Goal: Task Accomplishment & Management: Manage account settings

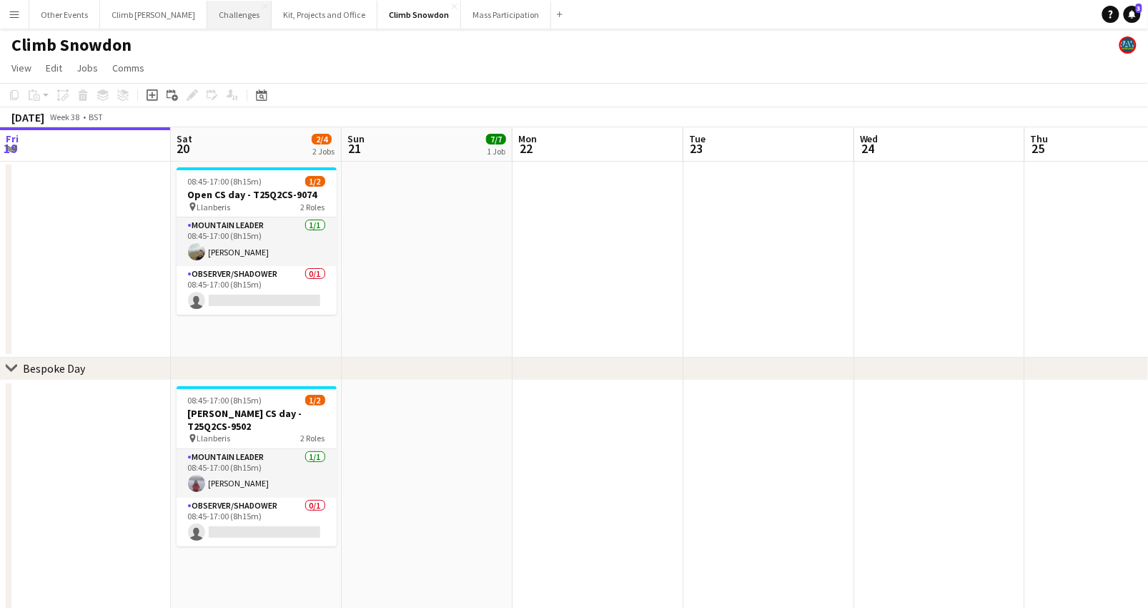
scroll to position [0, 320]
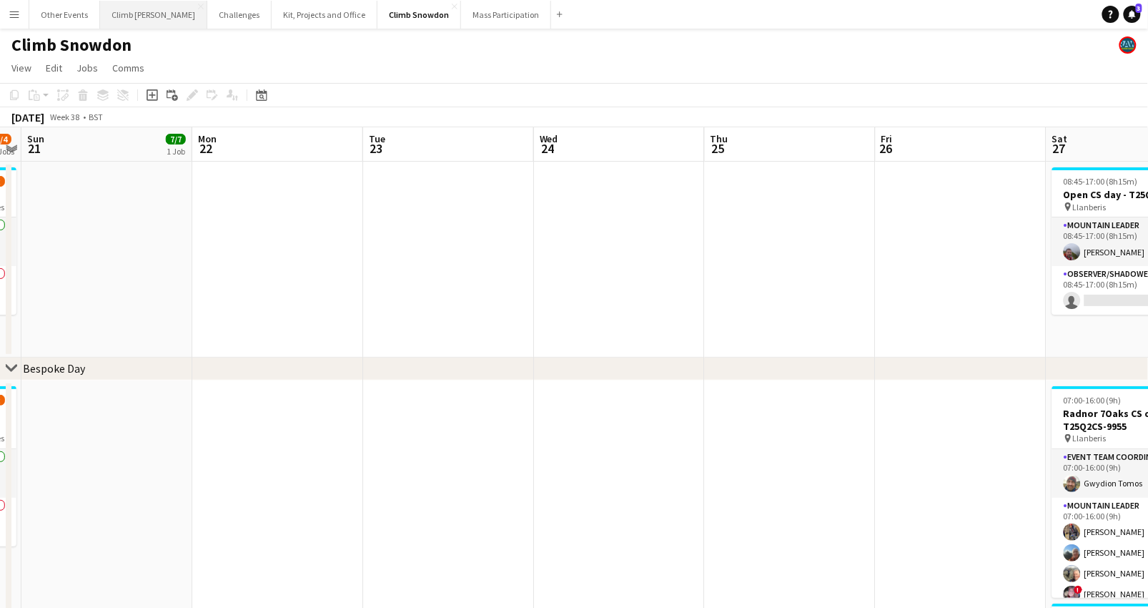
click at [141, 16] on button "Climb [PERSON_NAME] Close" at bounding box center [153, 15] width 107 height 28
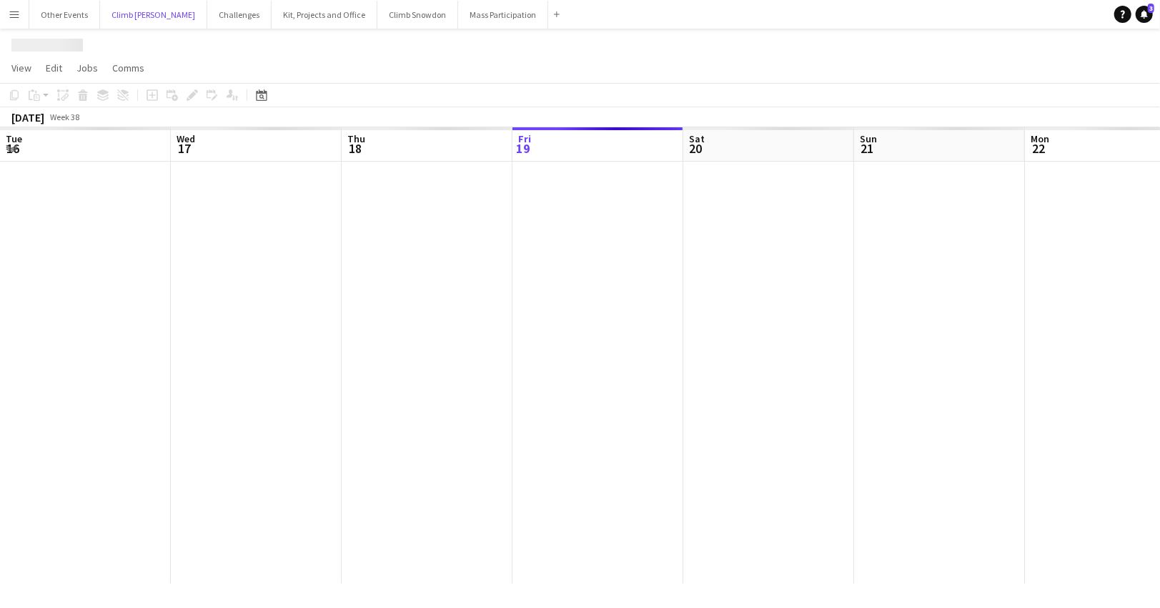
scroll to position [0, 341]
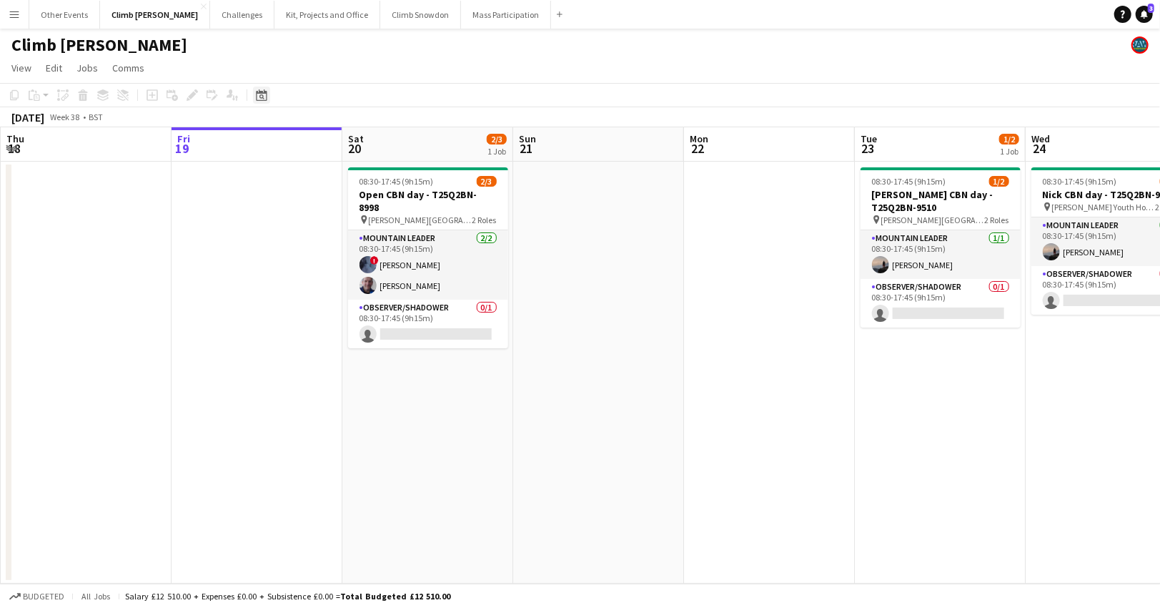
click at [257, 96] on icon "Date picker" at bounding box center [261, 94] width 11 height 11
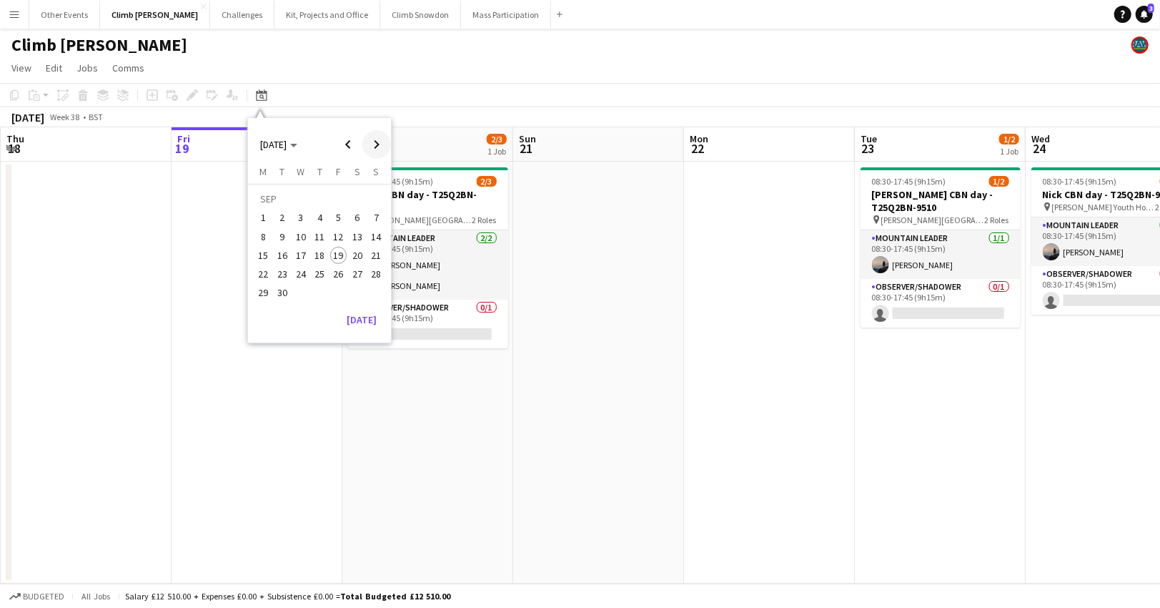
click at [368, 140] on span "Next month" at bounding box center [376, 144] width 29 height 29
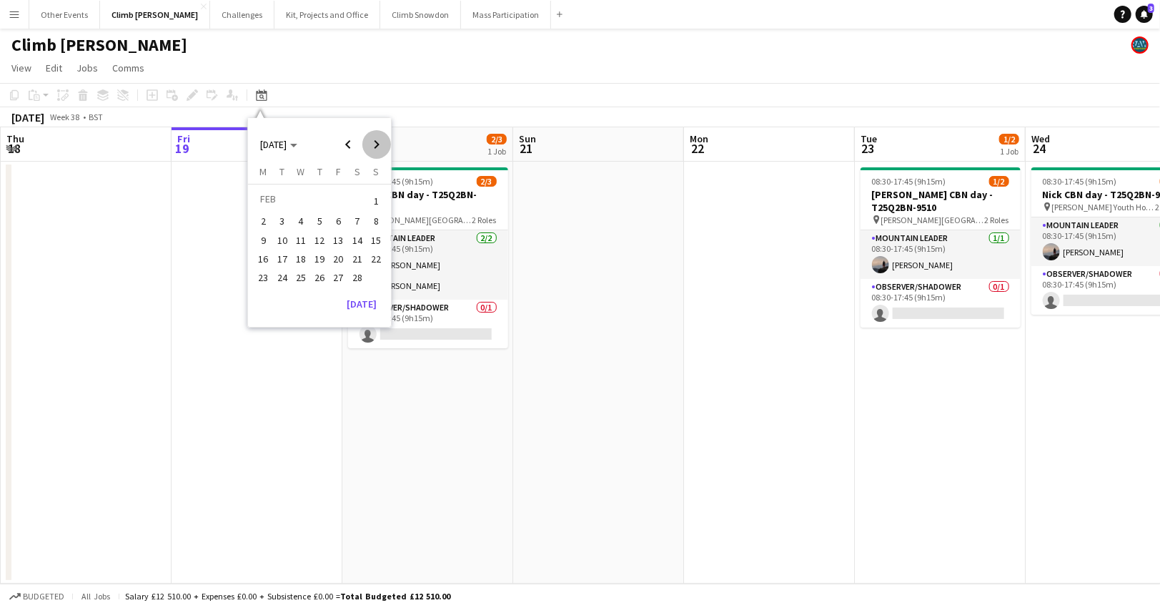
click at [368, 140] on span "Next month" at bounding box center [376, 144] width 29 height 29
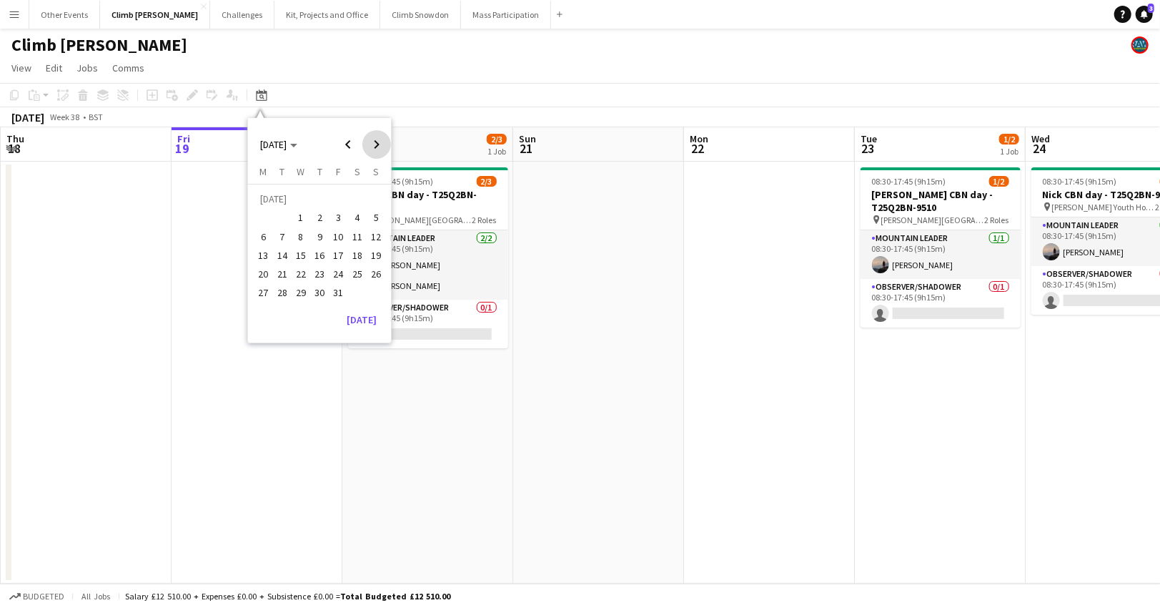
click at [368, 140] on span "Next month" at bounding box center [376, 144] width 29 height 29
click at [316, 216] on span "3" at bounding box center [319, 217] width 17 height 17
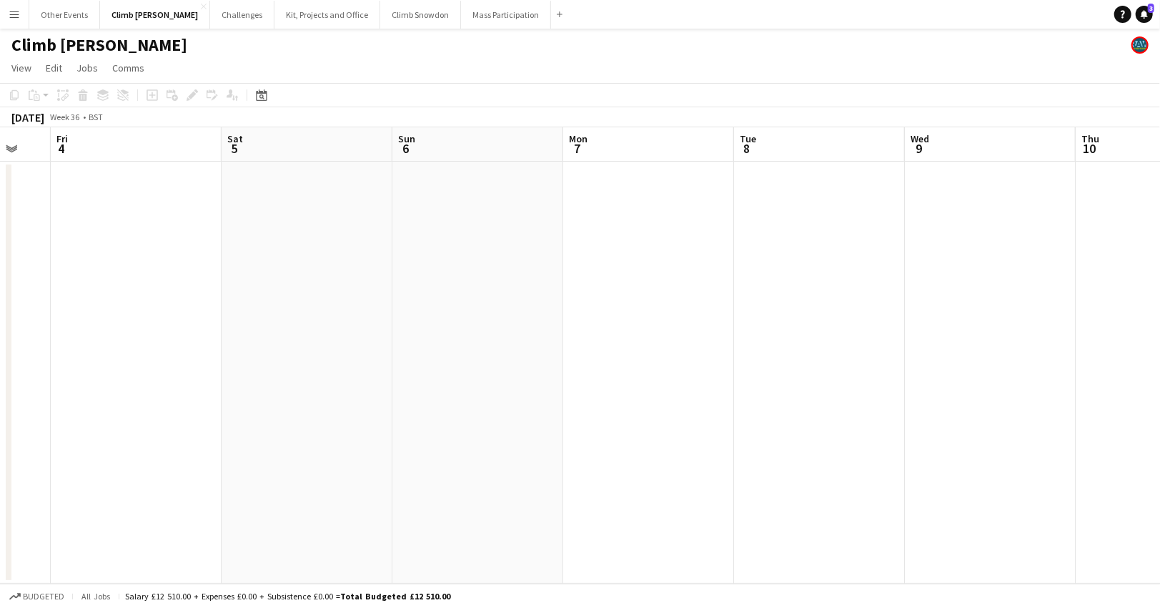
drag, startPoint x: 721, startPoint y: 356, endPoint x: 227, endPoint y: 435, distance: 500.3
click at [192, 437] on app-calendar-viewport "Tue 1 Wed 2 Thu 3 Fri 4 Sat 5 Sun 6 Mon 7 Tue 8 Wed 9 Thu 10 Fri 11 Sat 12" at bounding box center [580, 355] width 1160 height 456
drag, startPoint x: 739, startPoint y: 392, endPoint x: 99, endPoint y: 423, distance: 640.7
click at [99, 423] on app-calendar-viewport "Wed 2 Thu 3 Fri 4 Sat 5 Sun 6 Mon 7 Tue 8 Wed 9 Thu 10 Fri 11 Sat 12 Sun 13" at bounding box center [580, 355] width 1160 height 456
drag, startPoint x: 327, startPoint y: 404, endPoint x: 357, endPoint y: 407, distance: 30.9
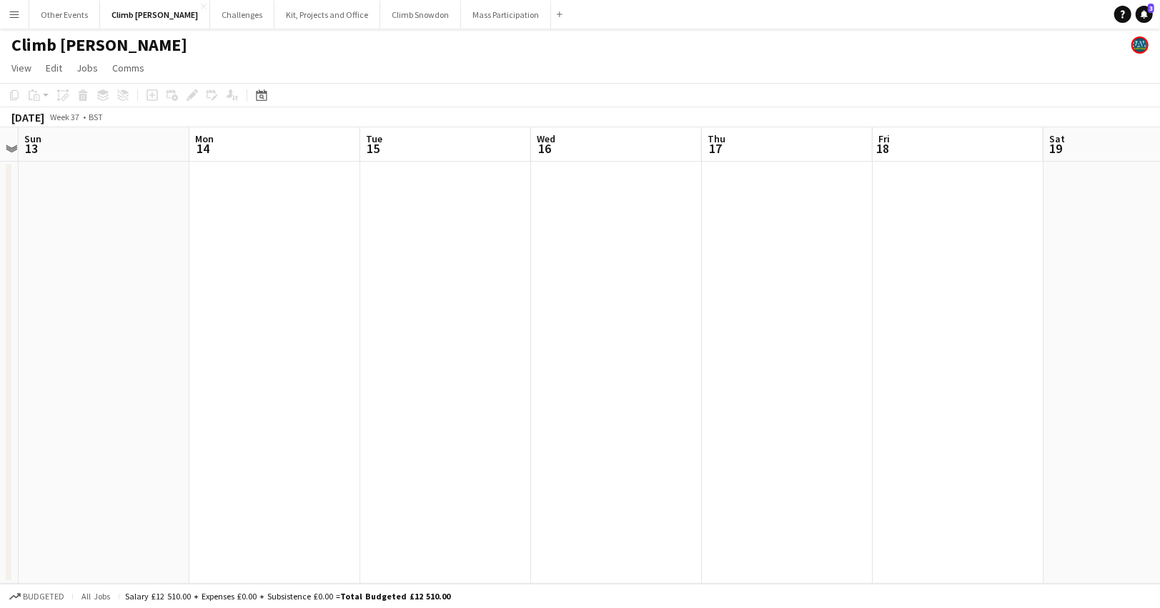
click at [112, 415] on app-calendar-viewport "Thu 10 Fri 11 Sat 12 Sun 13 Mon 14 Tue 15 Wed 16 Thu 17 Fri 18 Sat 19 Sun 20 Mo…" at bounding box center [580, 355] width 1160 height 456
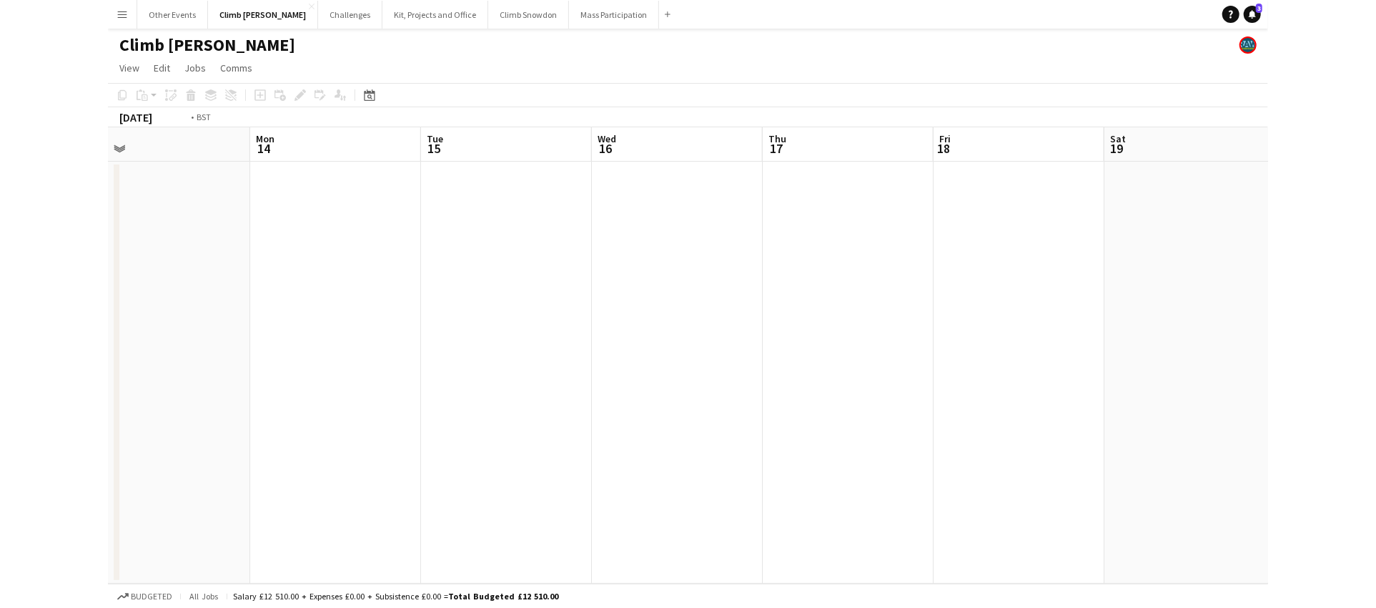
scroll to position [0, 376]
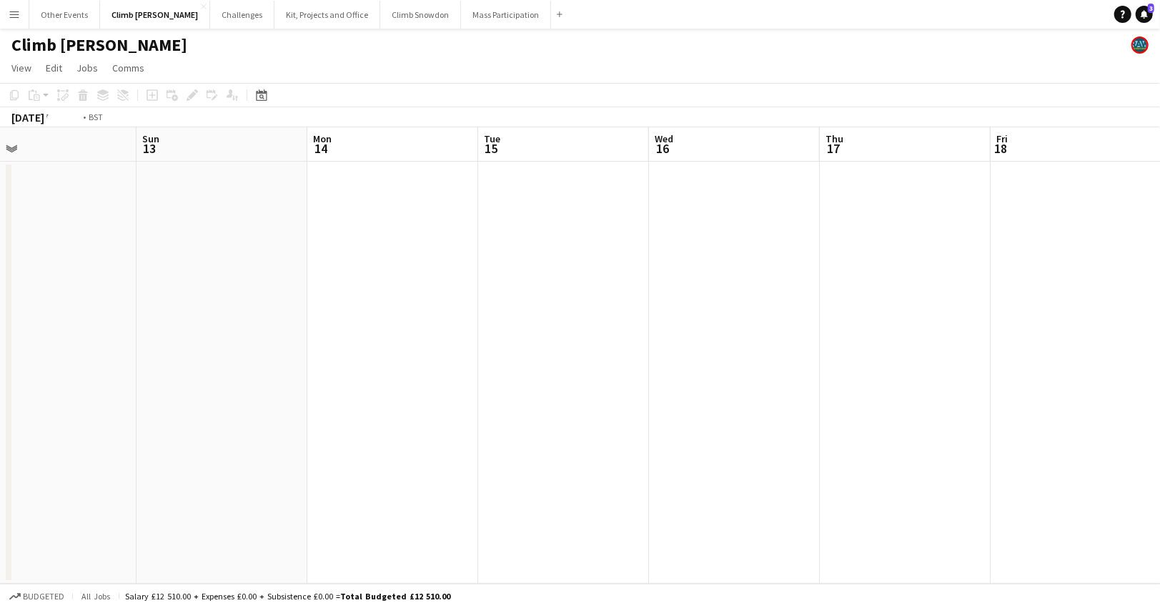
drag, startPoint x: 823, startPoint y: 377, endPoint x: 218, endPoint y: 501, distance: 617.5
click at [0, 521] on html "Menu Boards Boards Boards All jobs Status Workforce Workforce My Workforce Recr…" at bounding box center [580, 304] width 1160 height 608
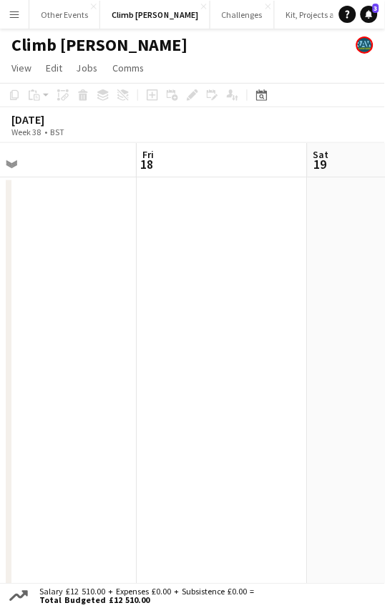
click at [263, 338] on app-date-cell at bounding box center [222, 388] width 171 height 422
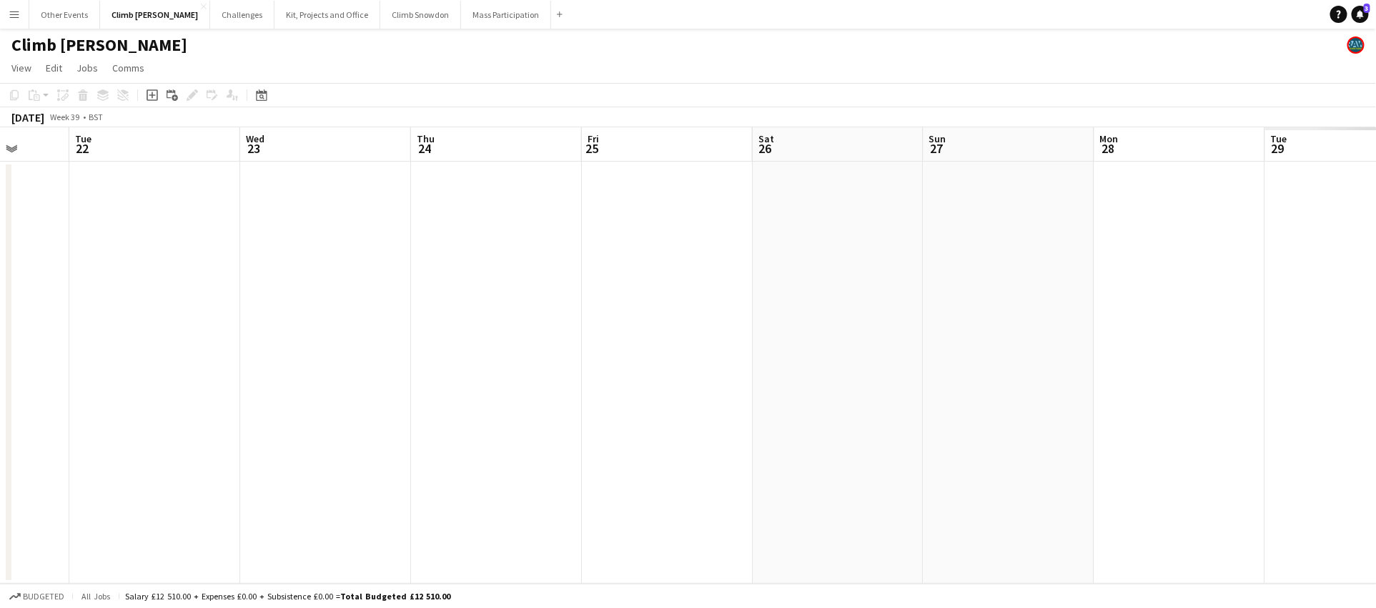
drag, startPoint x: 942, startPoint y: 330, endPoint x: 857, endPoint y: 349, distance: 87.2
click at [144, 395] on app-calendar-viewport "Sat 19 Sun 20 Mon 21 Tue 22 Wed 23 Thu 24 Fri 25 Sat 26 Sun 27 Mon 28 Tue 29 We…" at bounding box center [688, 355] width 1376 height 456
drag, startPoint x: 755, startPoint y: 338, endPoint x: 272, endPoint y: 345, distance: 482.7
click at [272, 345] on app-calendar-viewport "Fri 25 Sat 26 Sun 27 Mon 28 Tue 29 Wed 30 Thu 1 Fri 2 Sat 3 Sun 4 Mon 5 Tue 6 W…" at bounding box center [688, 355] width 1376 height 456
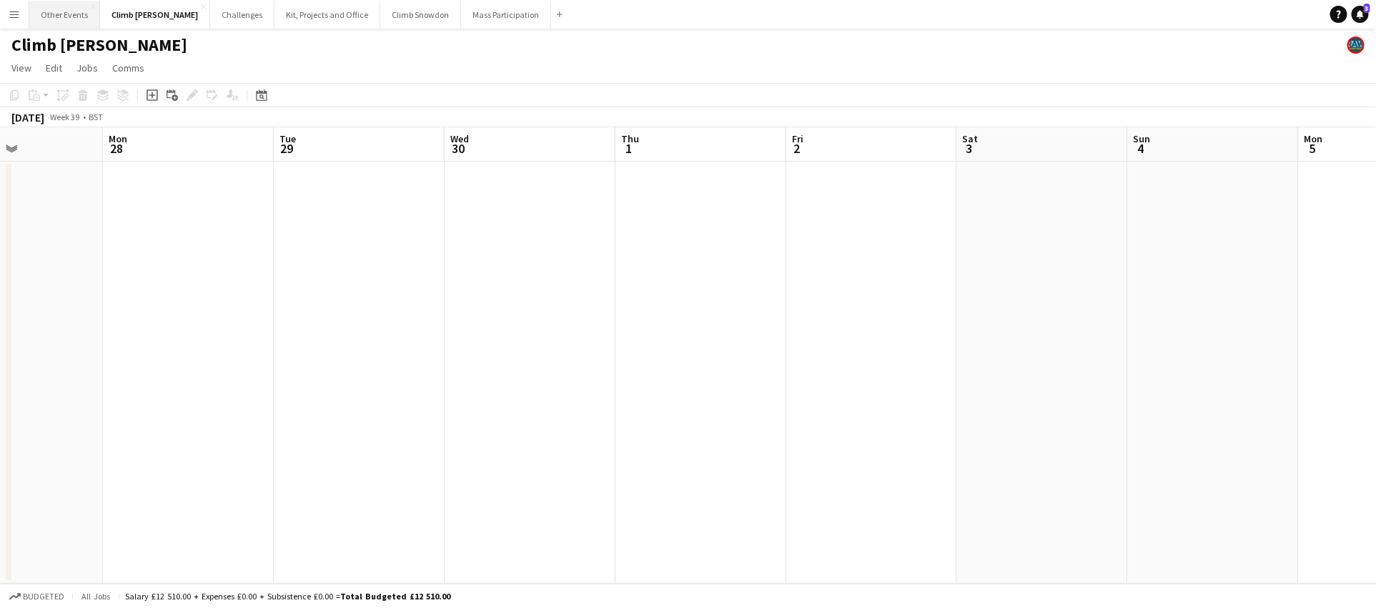
click at [59, 11] on button "Other Events Close" at bounding box center [64, 15] width 71 height 28
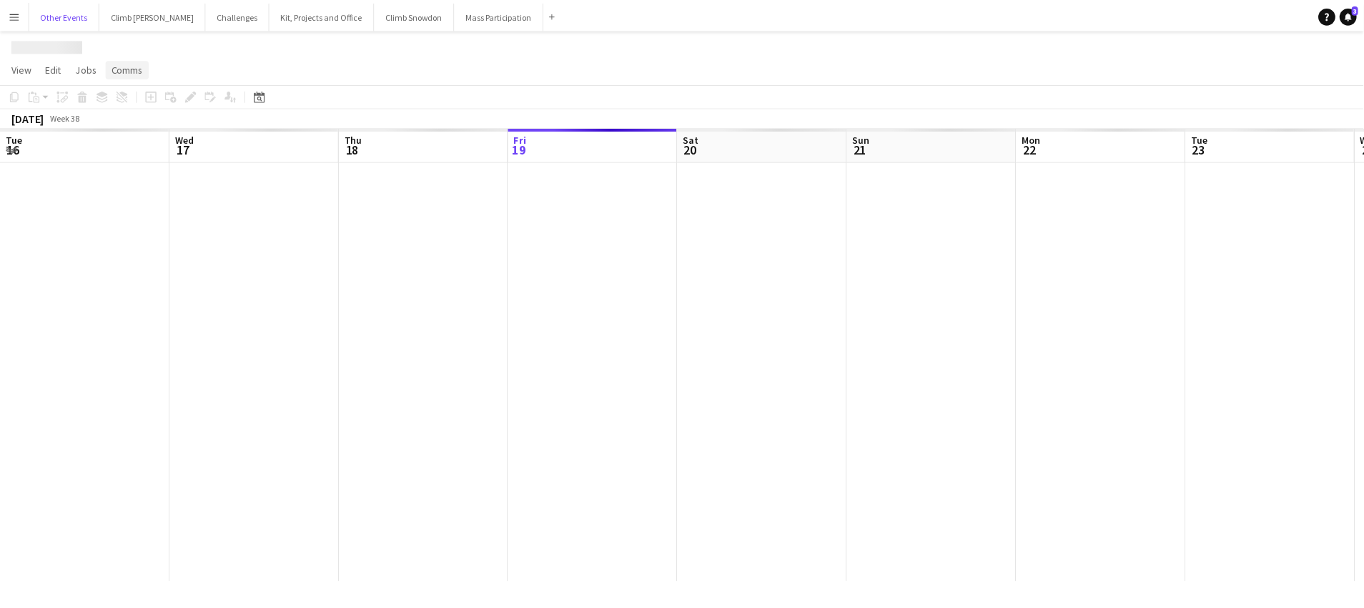
scroll to position [0, 341]
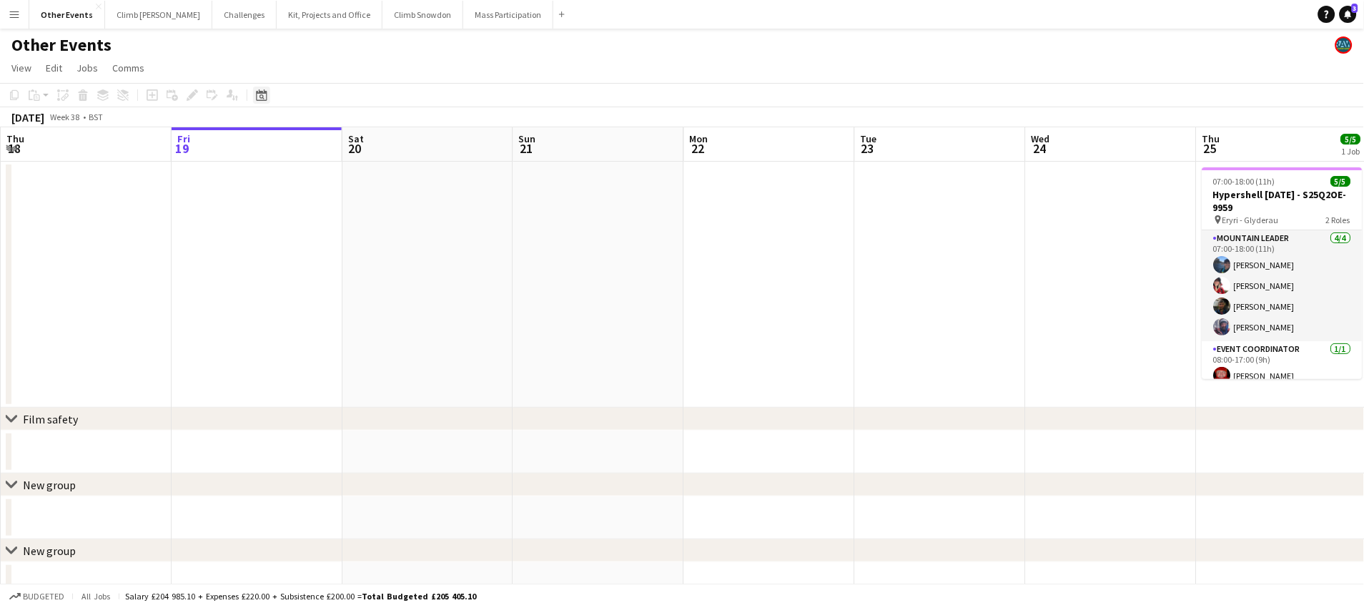
click at [261, 99] on icon "Date picker" at bounding box center [261, 94] width 11 height 11
click at [380, 147] on span "Next month" at bounding box center [376, 144] width 29 height 29
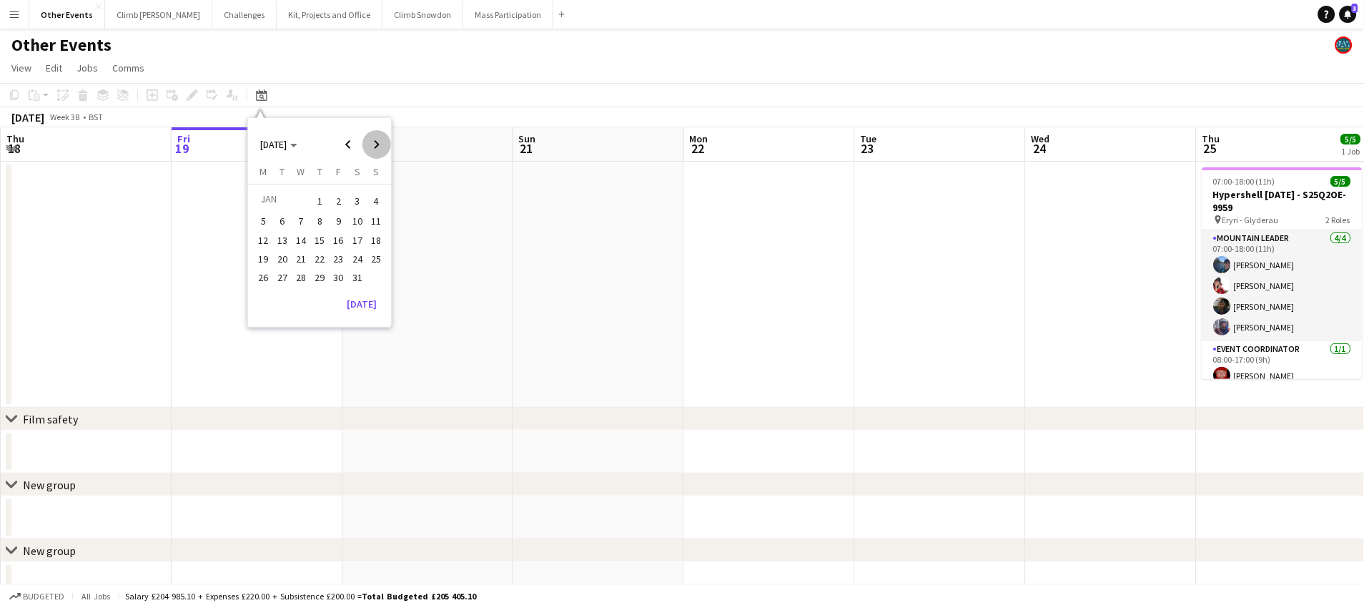
click at [380, 147] on span "Next month" at bounding box center [376, 144] width 29 height 29
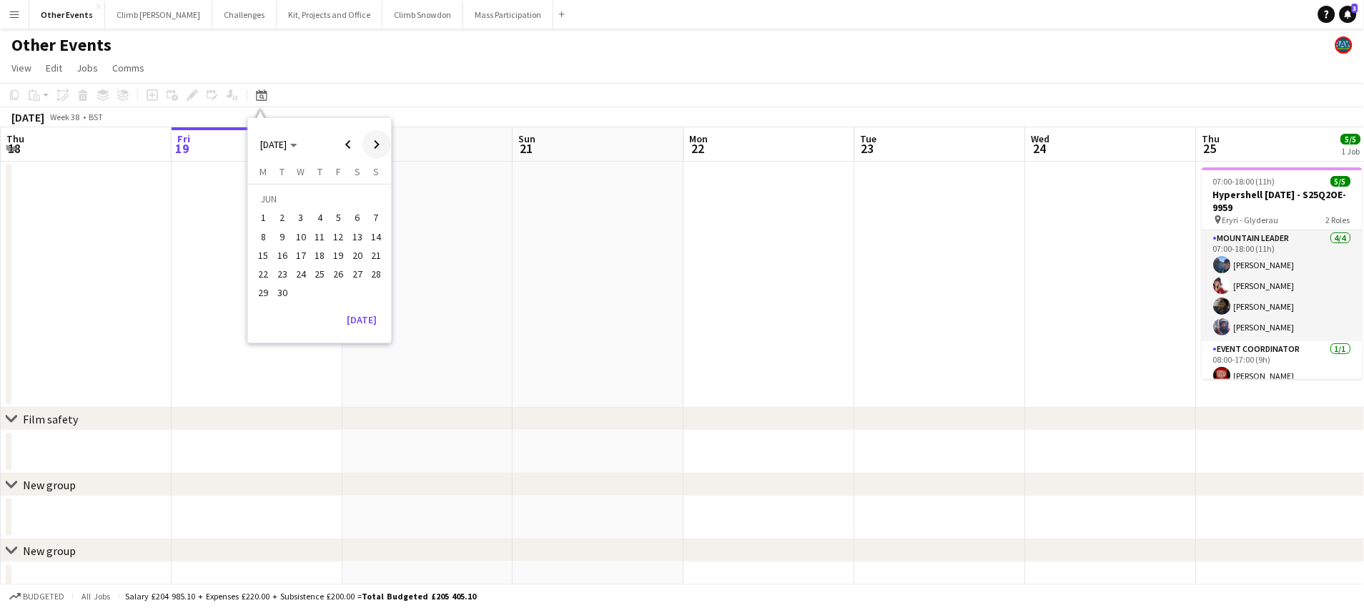
click at [380, 147] on span "Next month" at bounding box center [376, 144] width 29 height 29
click at [299, 234] on span "8" at bounding box center [300, 236] width 17 height 17
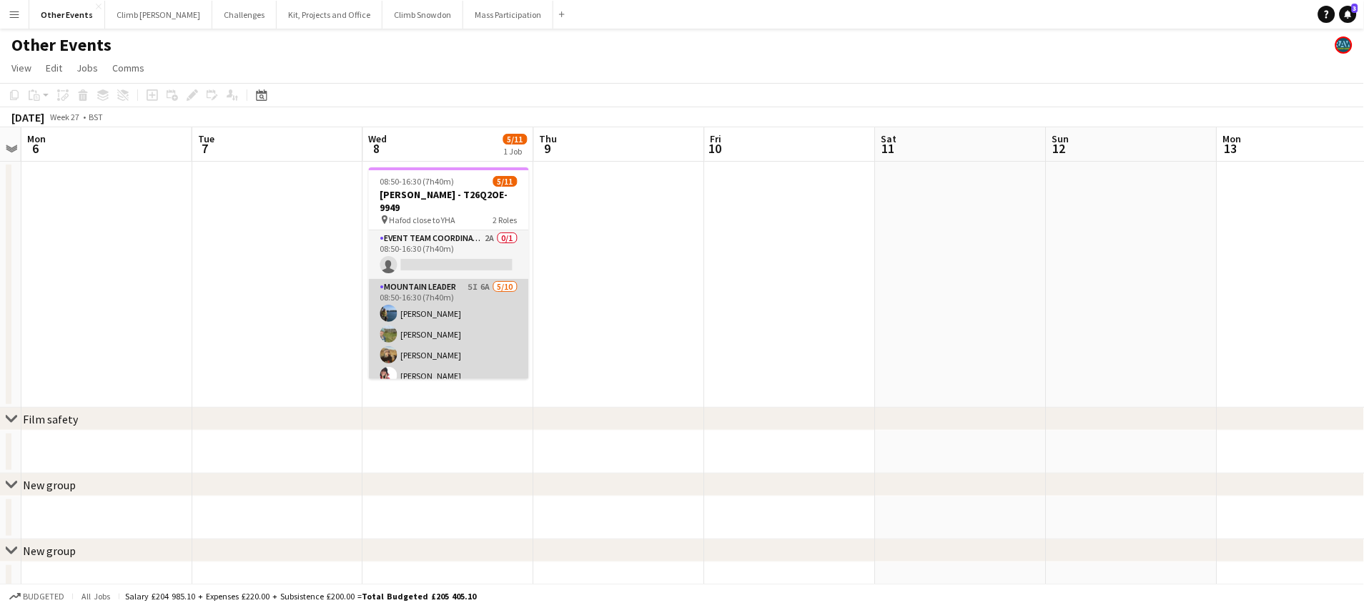
click at [490, 309] on app-card-role "Mountain Leader 5I 6A [DATE] 08:50-16:30 (7h40m) [PERSON_NAME] [PERSON_NAME] [P…" at bounding box center [449, 396] width 160 height 235
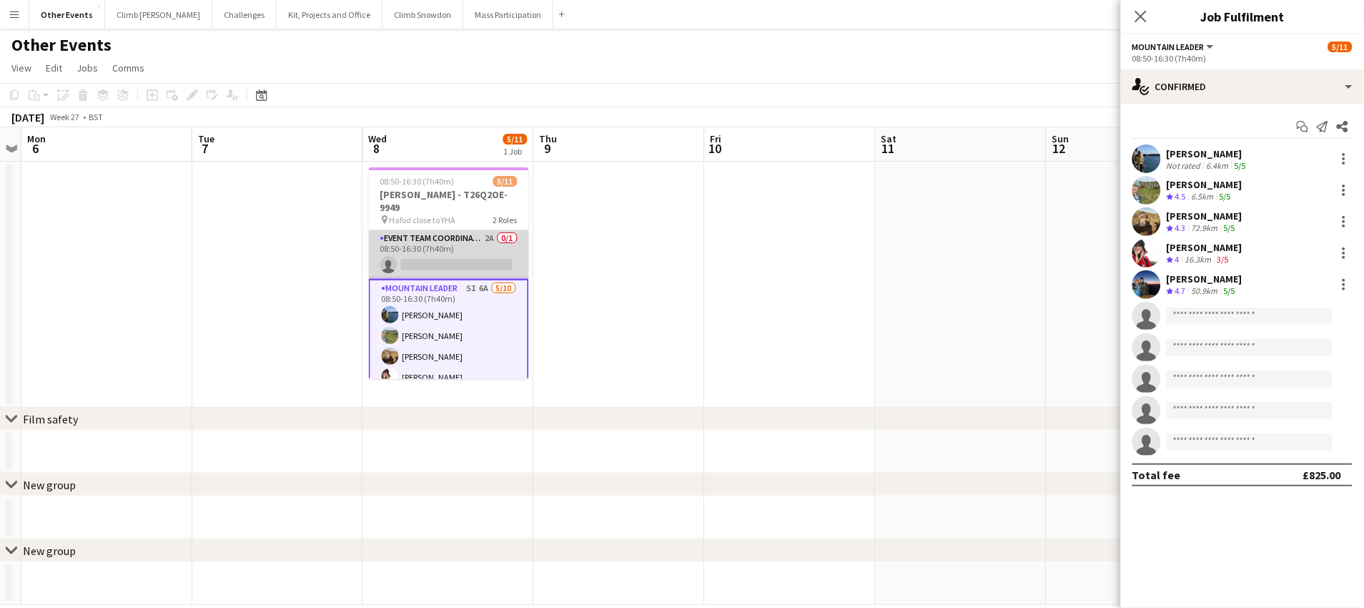
click at [485, 246] on app-card-role "Event Team Coordinator 2A 0/1 08:50-16:30 (7h40m) single-neutral-actions" at bounding box center [449, 254] width 160 height 49
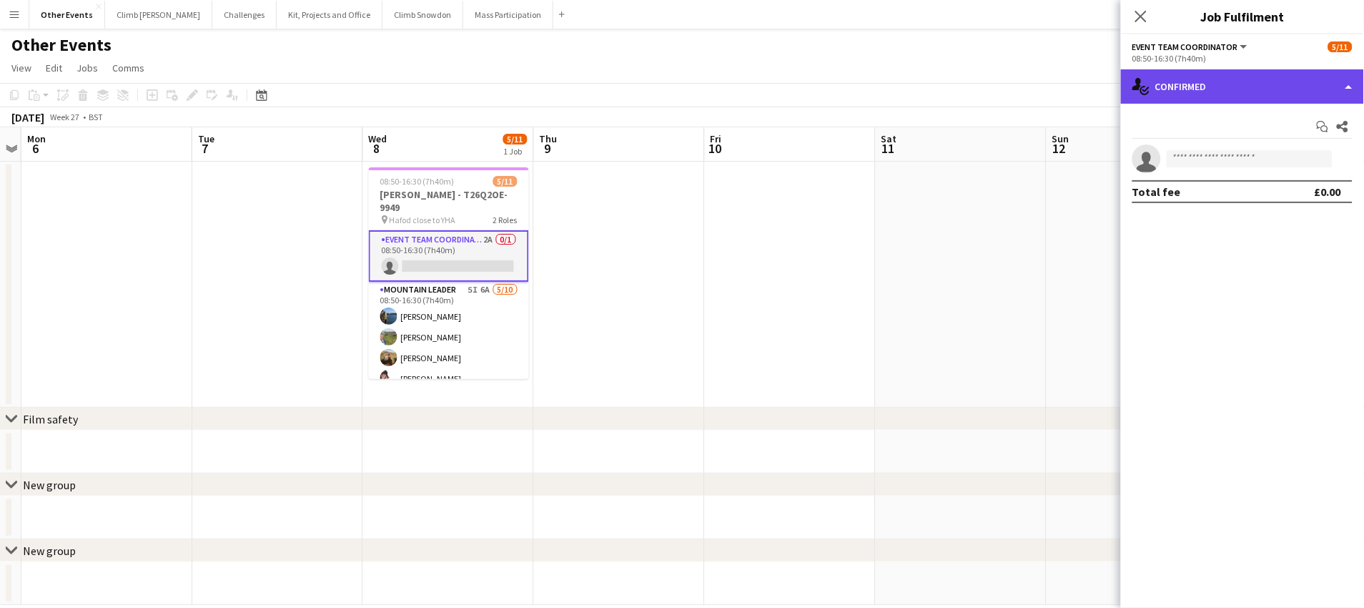
click at [1148, 87] on div "single-neutral-actions-check-2 Confirmed" at bounding box center [1242, 86] width 243 height 34
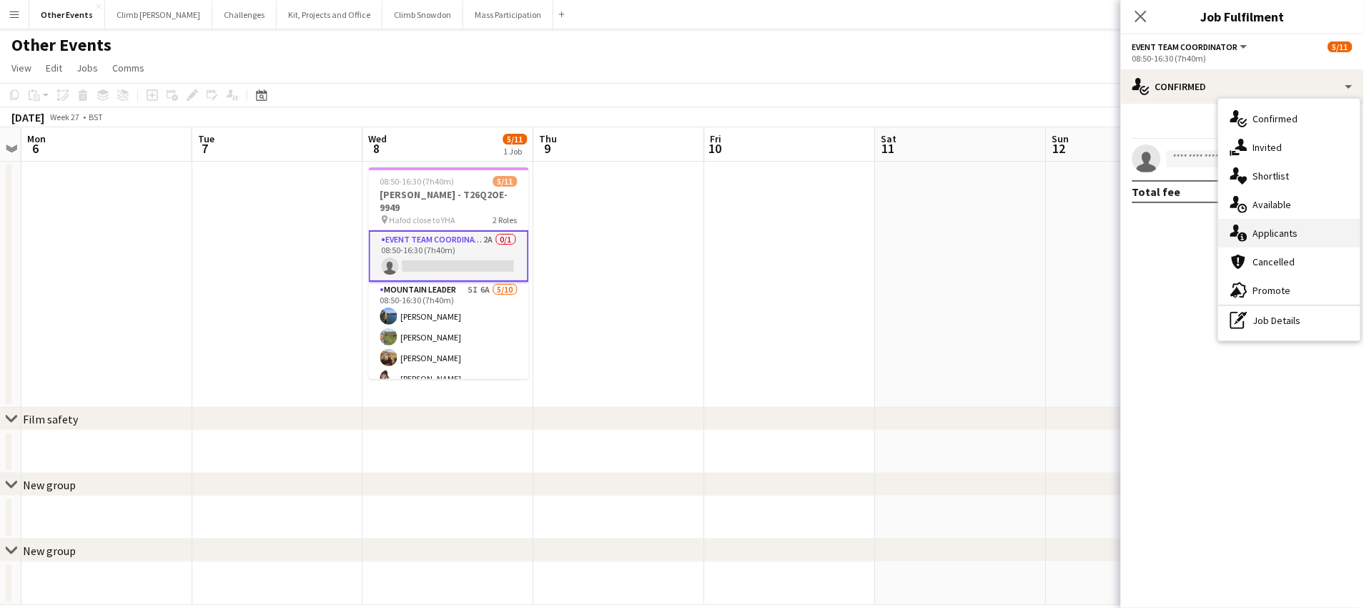
click at [1148, 235] on span "Applicants" at bounding box center [1275, 233] width 45 height 13
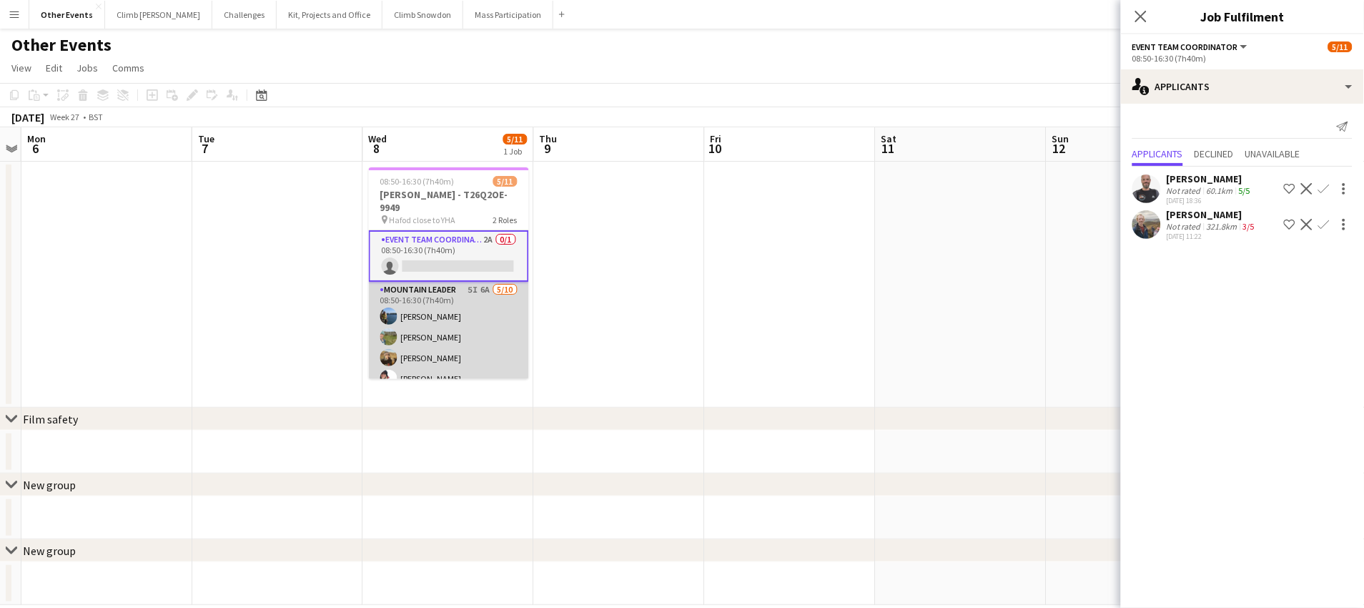
click at [481, 350] on app-card-role "Mountain Leader 5I 6A [DATE] 08:50-16:30 (7h40m) [PERSON_NAME] [PERSON_NAME] [P…" at bounding box center [449, 399] width 160 height 235
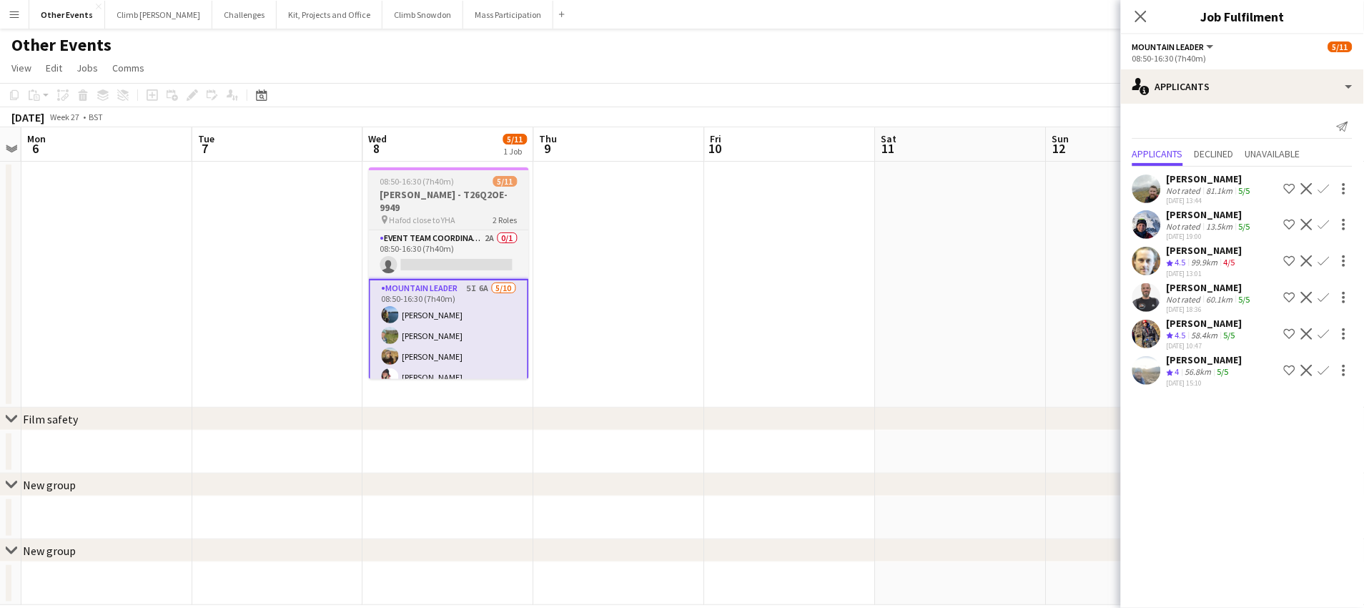
click at [418, 182] on span "08:50-16:30 (7h40m)" at bounding box center [417, 181] width 74 height 11
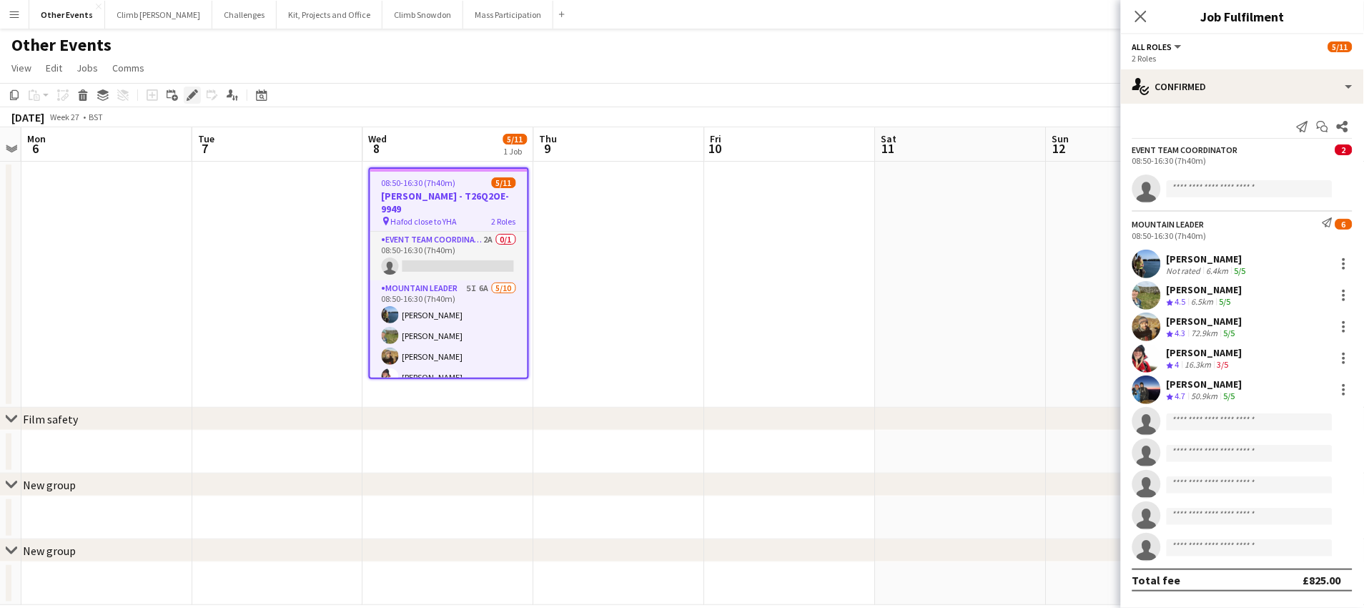
click at [193, 95] on icon at bounding box center [192, 96] width 8 height 8
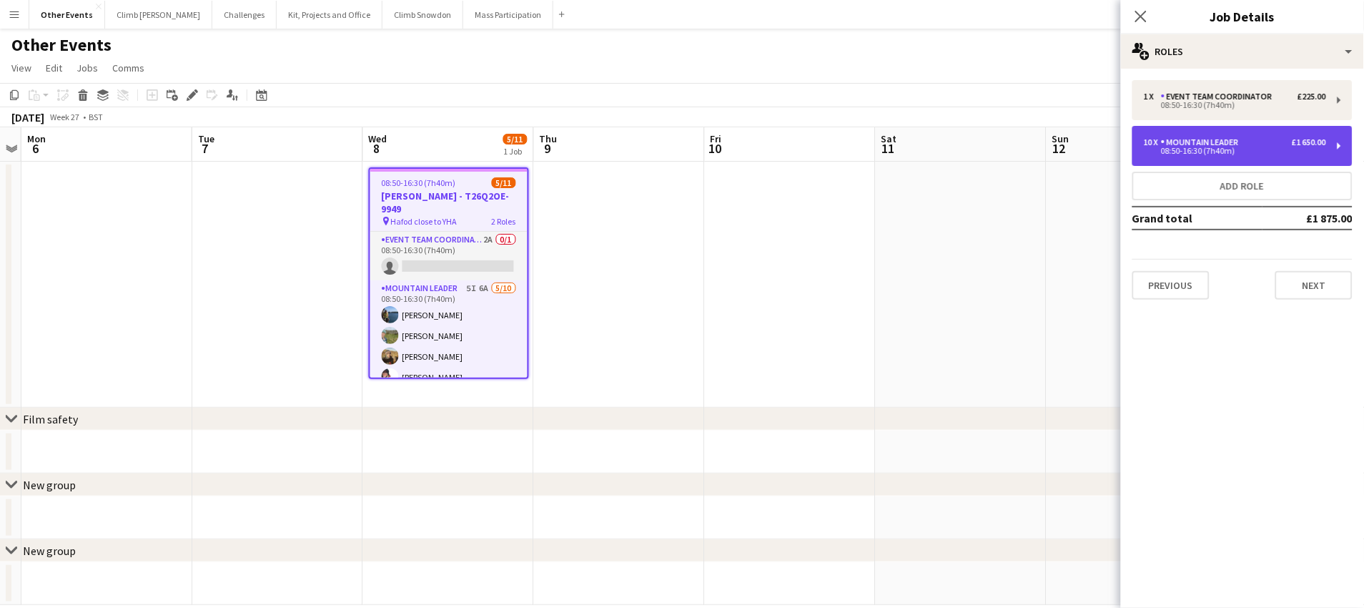
click at [1148, 144] on div "Mountain Leader" at bounding box center [1203, 142] width 84 height 10
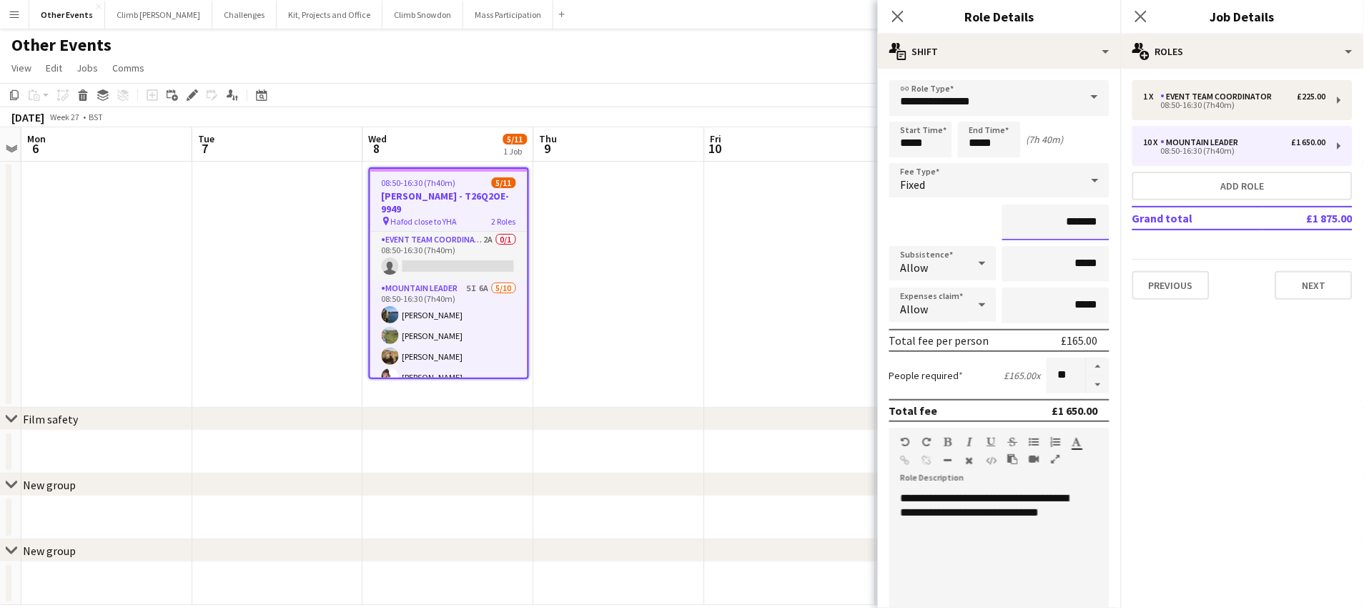
click at [1066, 217] on input "*******" at bounding box center [1055, 222] width 107 height 36
click at [1072, 219] on input "*******" at bounding box center [1055, 222] width 107 height 36
type input "*******"
click at [1015, 554] on div "**********" at bounding box center [999, 577] width 220 height 172
click at [465, 258] on app-card-role "Event Team Coordinator 2A 0/1 08:50-16:30 (7h40m) single-neutral-actions" at bounding box center [448, 256] width 157 height 49
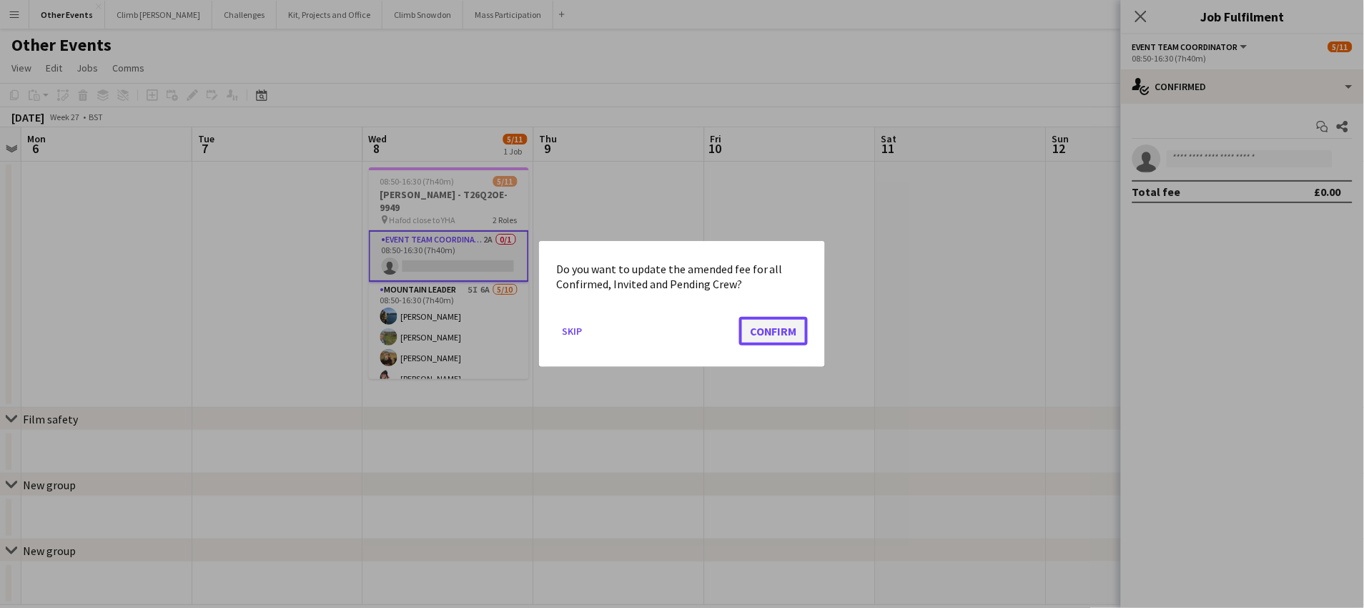
click at [781, 334] on button "Confirm" at bounding box center [773, 331] width 69 height 29
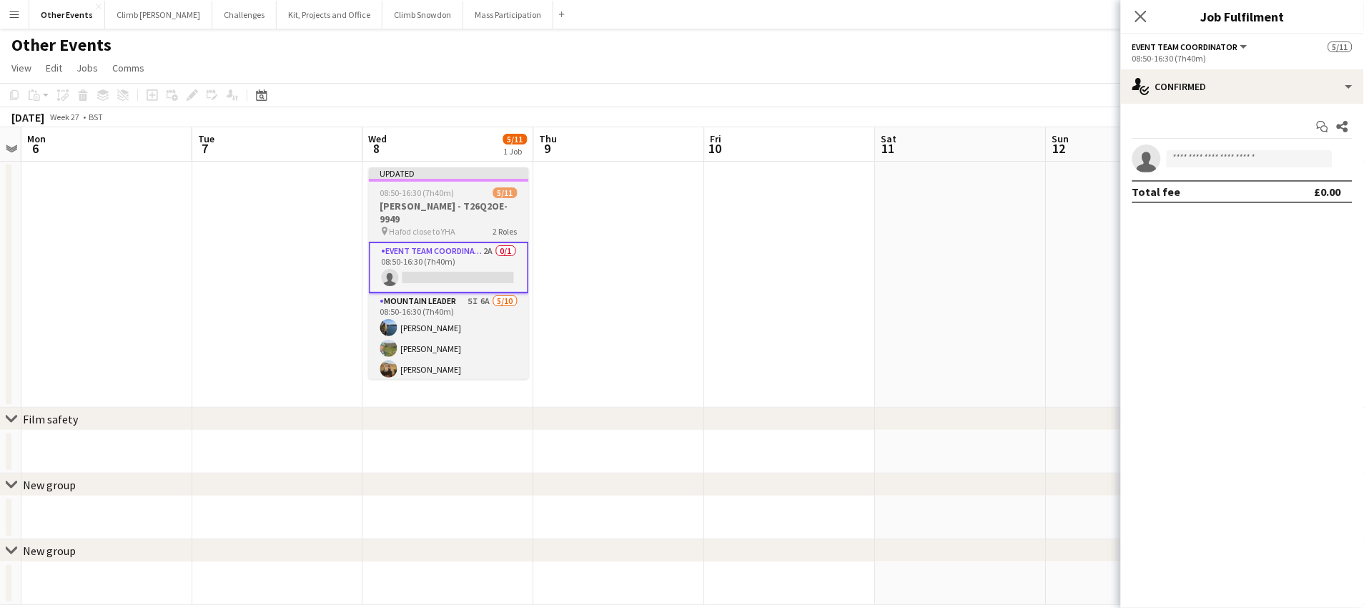
click at [408, 198] on app-job-card "Updated 08:50-16:30 (7h40m) 5/11 [PERSON_NAME] - T26Q2OE-9949 pin Hafod close t…" at bounding box center [449, 273] width 160 height 212
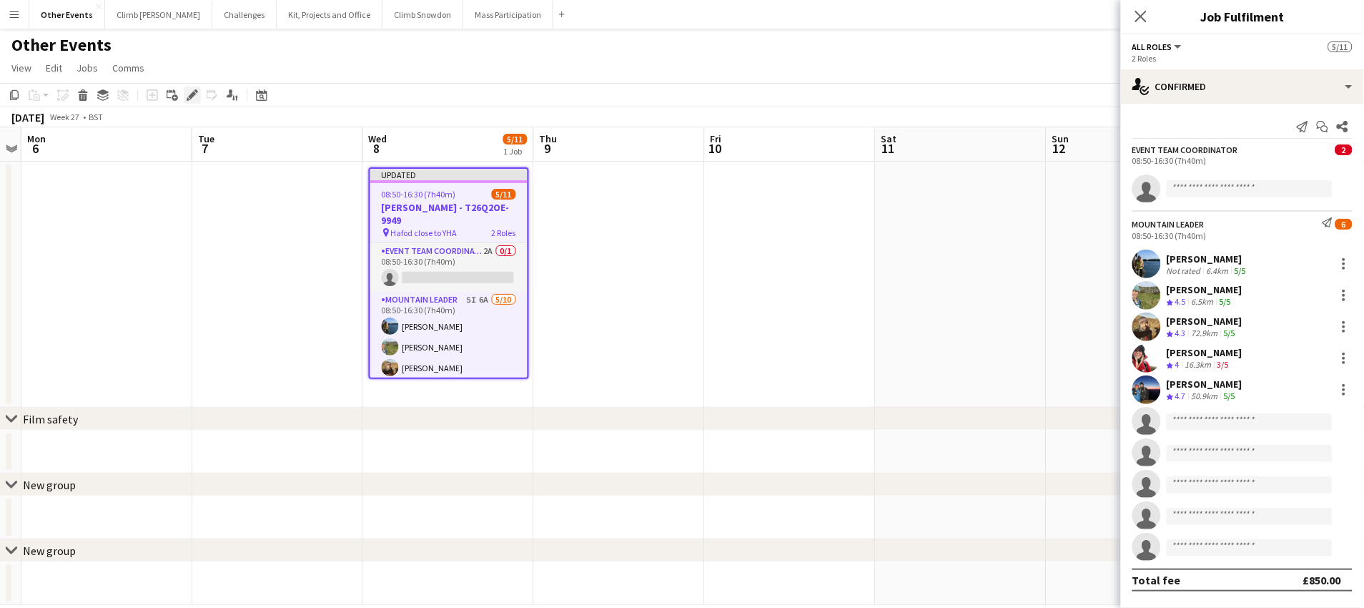
click at [190, 99] on icon "Edit" at bounding box center [192, 94] width 11 height 11
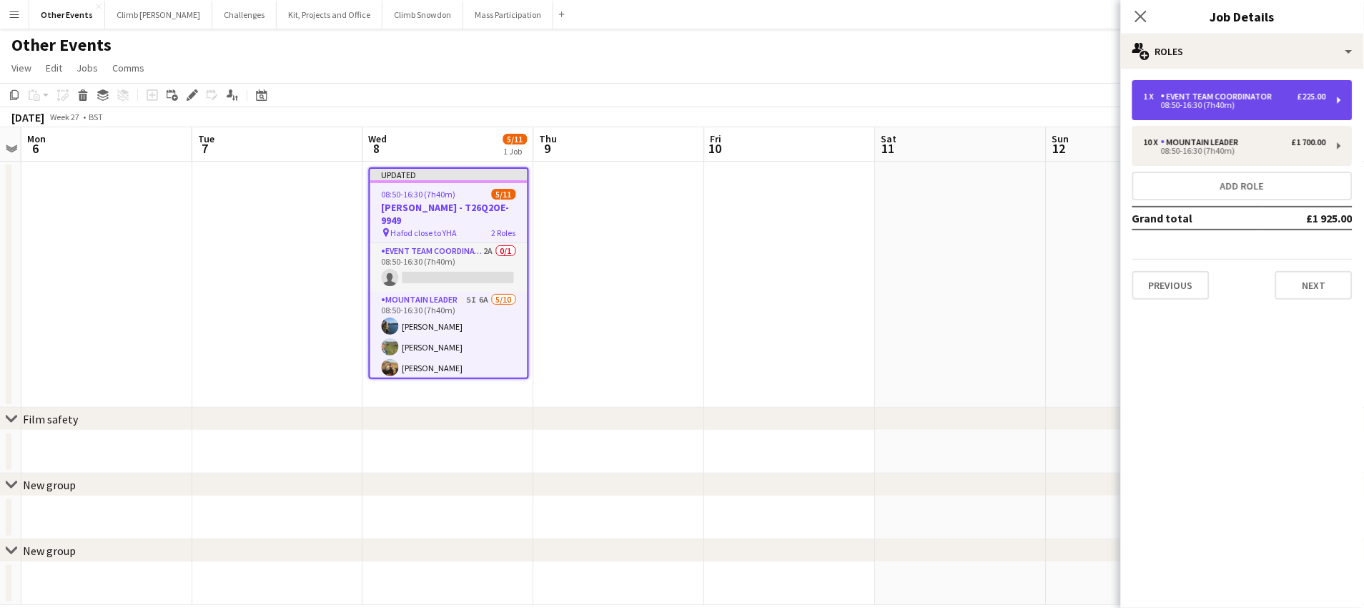
click at [1148, 103] on div "08:50-16:30 (7h40m)" at bounding box center [1235, 105] width 182 height 7
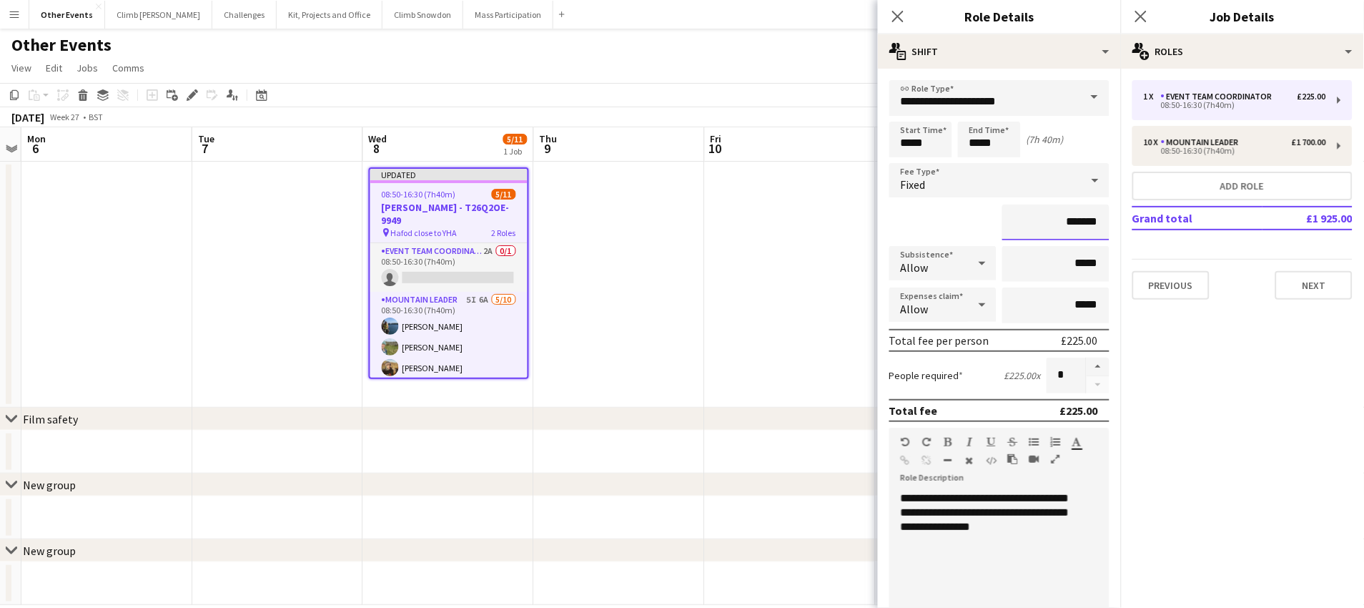
click at [1072, 219] on input "*******" at bounding box center [1055, 222] width 107 height 36
type input "*******"
click at [808, 397] on app-date-cell at bounding box center [790, 285] width 171 height 246
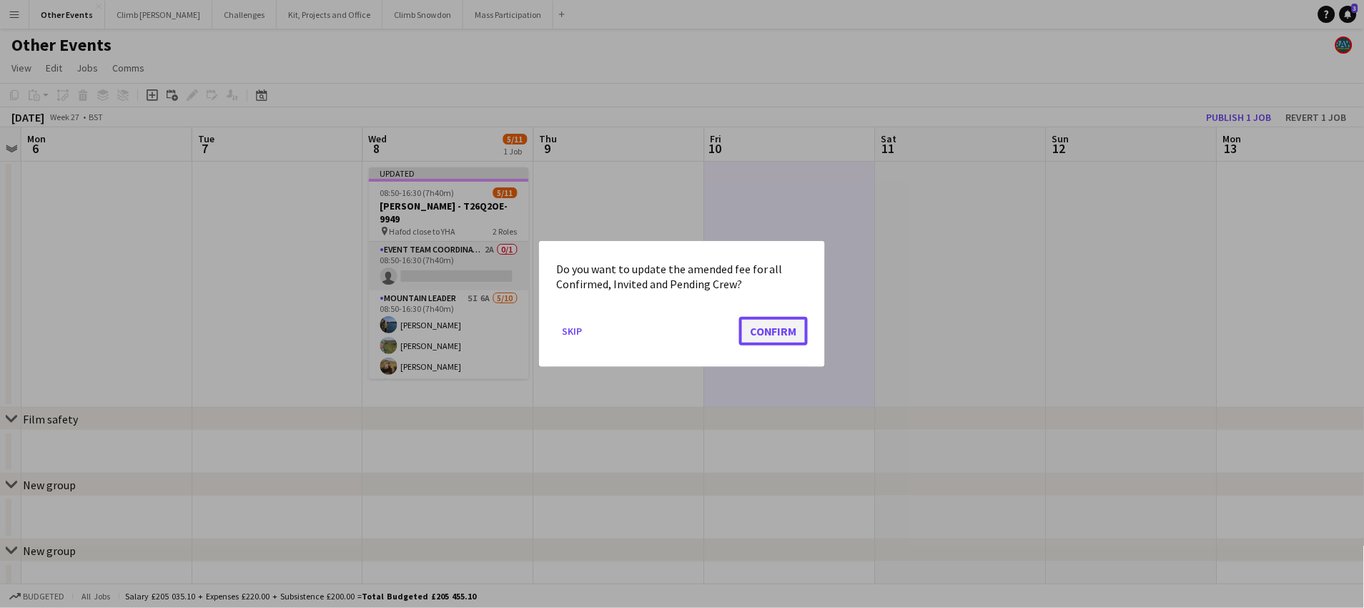
click at [788, 323] on button "Confirm" at bounding box center [773, 331] width 69 height 29
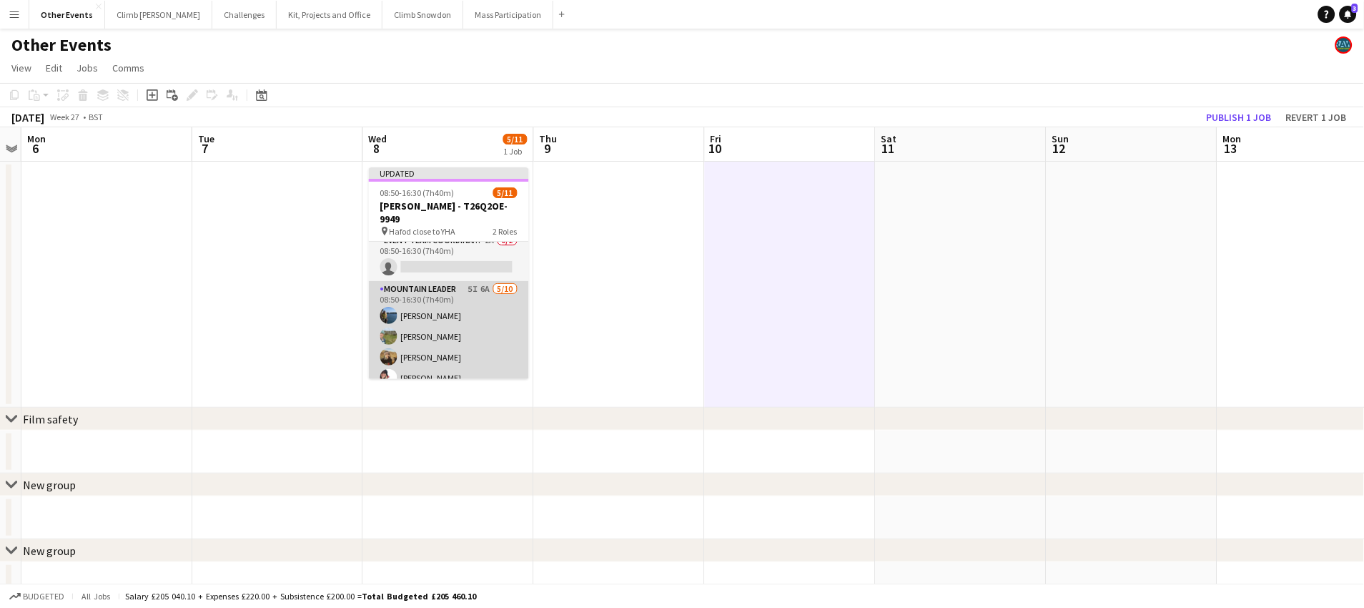
scroll to position [20, 0]
click at [487, 297] on app-card-role "Mountain Leader 5I 6A [DATE] 08:50-16:30 (7h40m) [PERSON_NAME] [PERSON_NAME] [P…" at bounding box center [449, 387] width 160 height 235
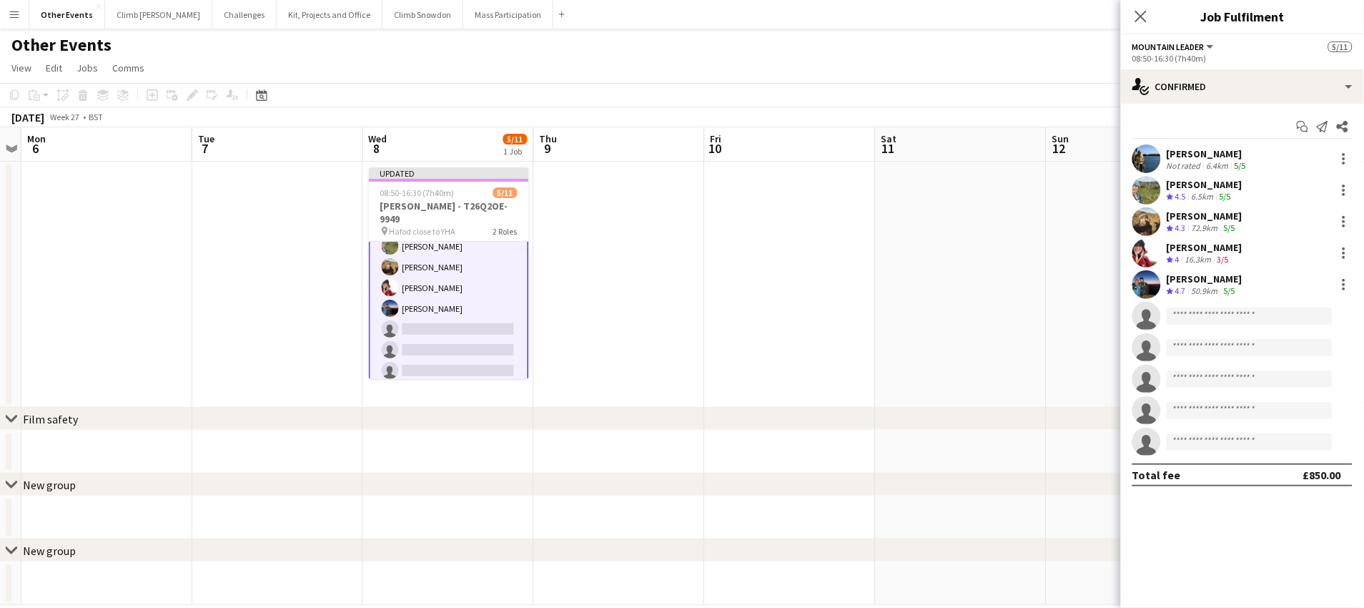
scroll to position [0, 0]
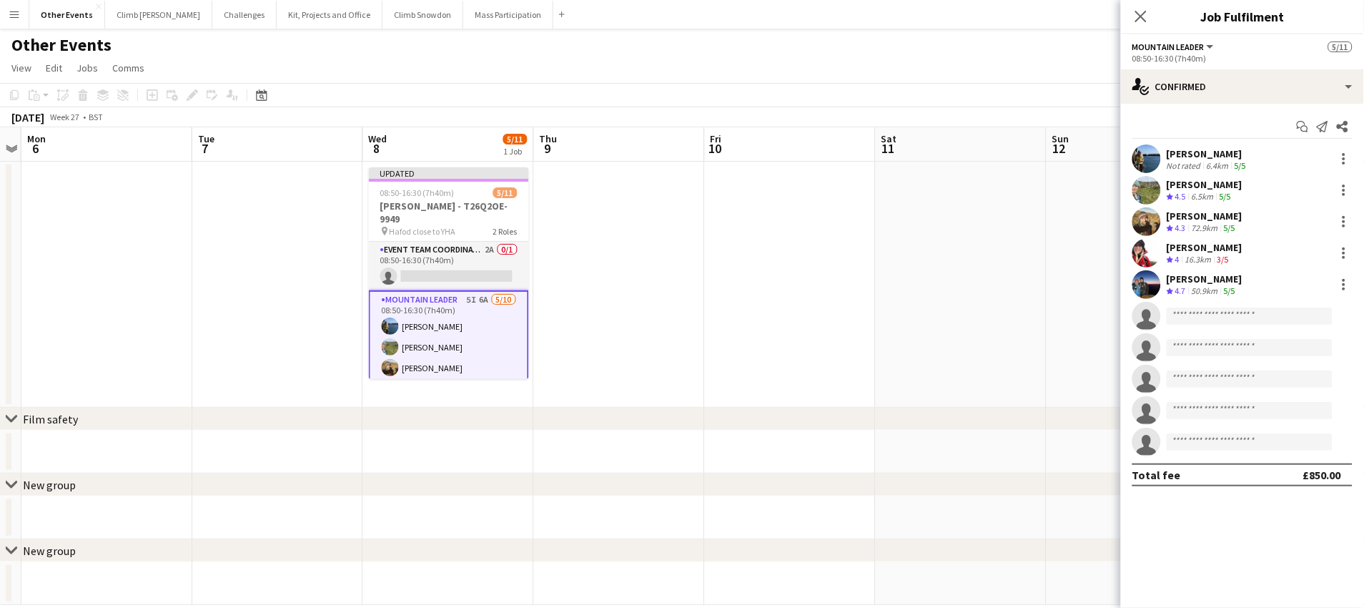
click at [1051, 183] on app-date-cell at bounding box center [1132, 285] width 171 height 246
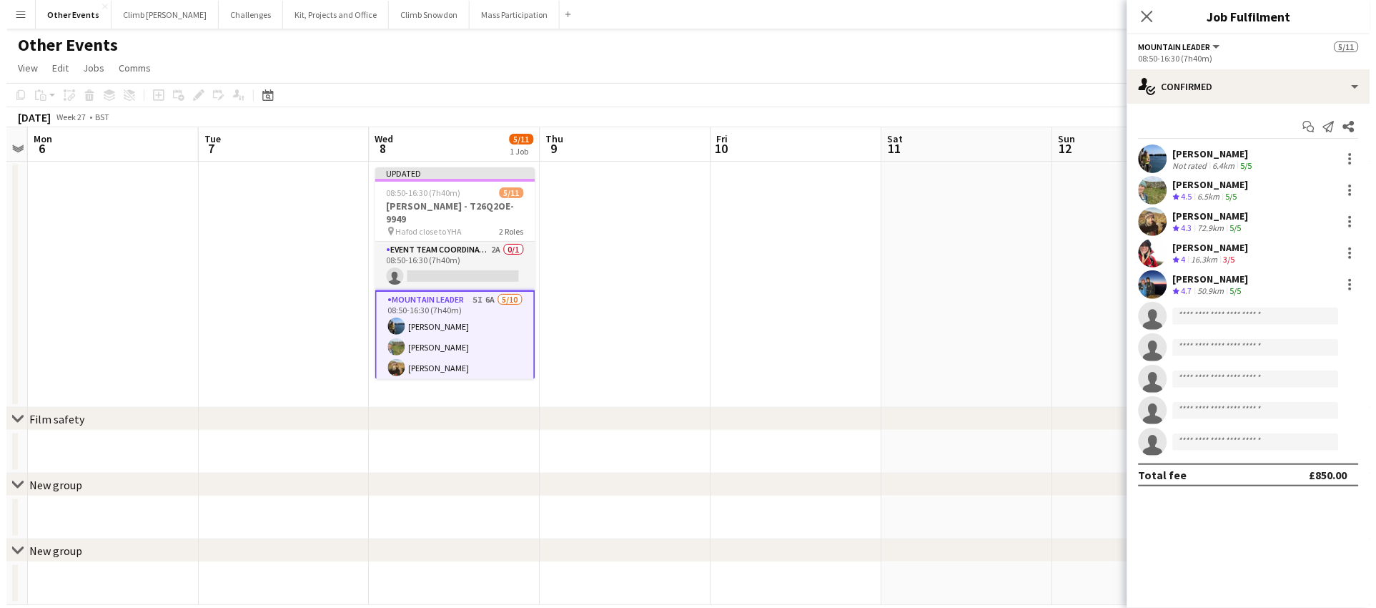
scroll to position [0, 490]
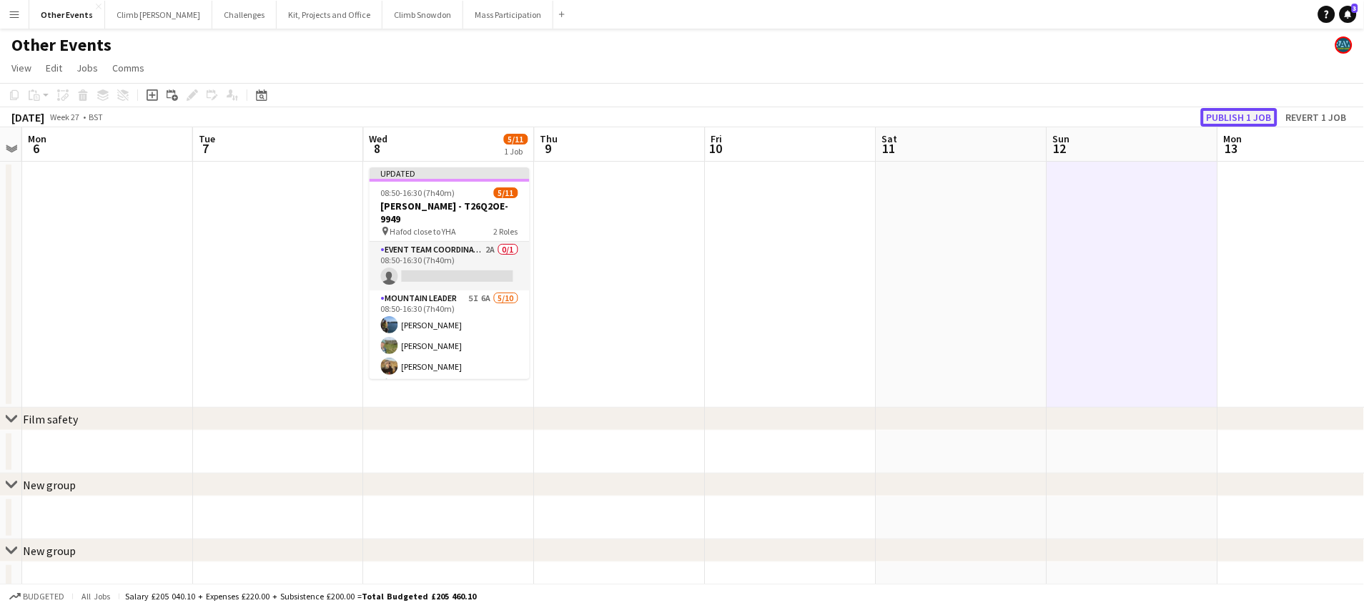
click at [1148, 116] on button "Publish 1 job" at bounding box center [1239, 117] width 77 height 19
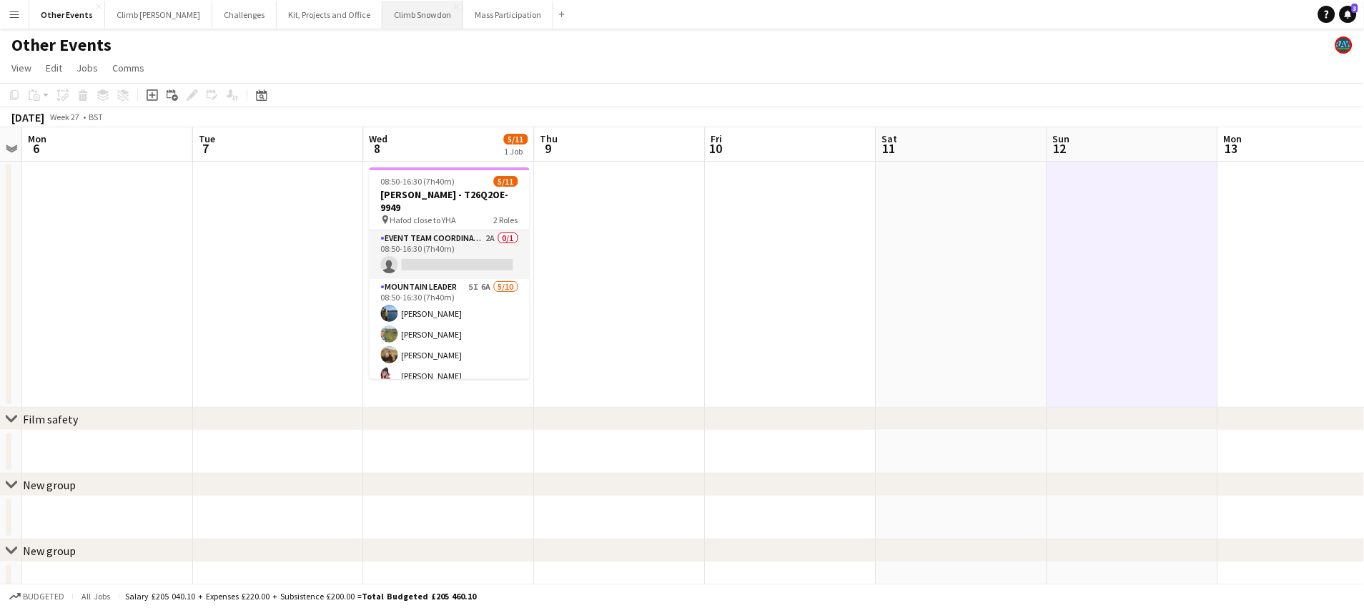
click at [383, 21] on button "Climb Snowdon Close" at bounding box center [423, 15] width 81 height 28
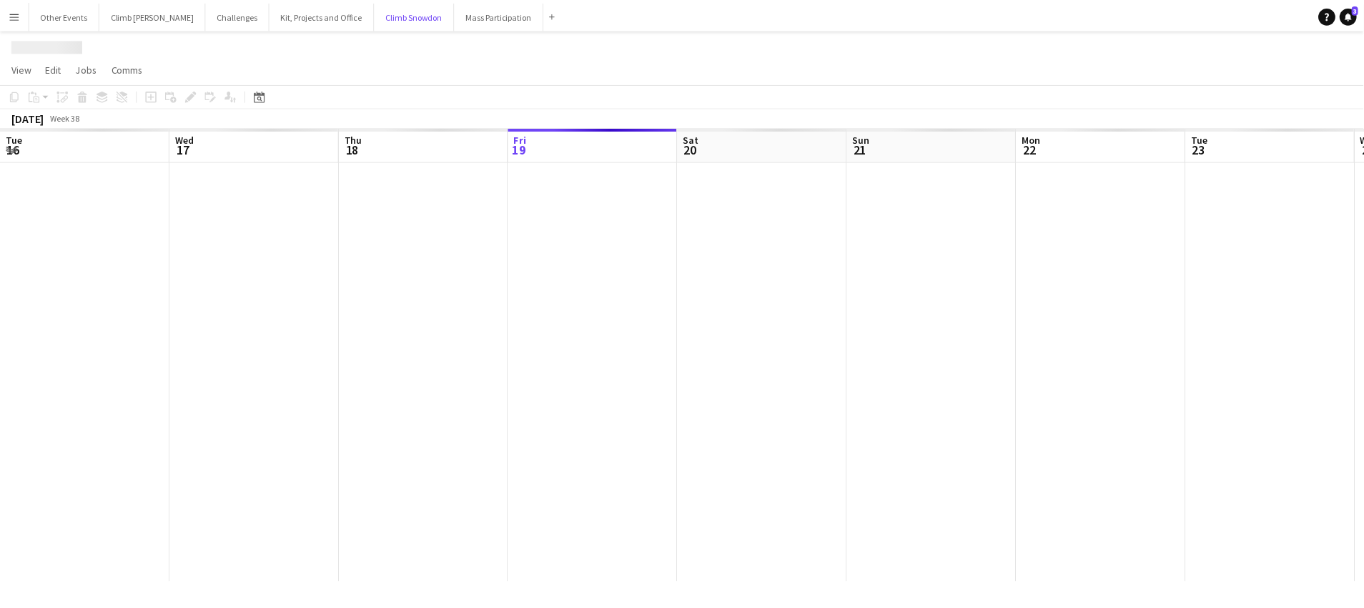
scroll to position [0, 341]
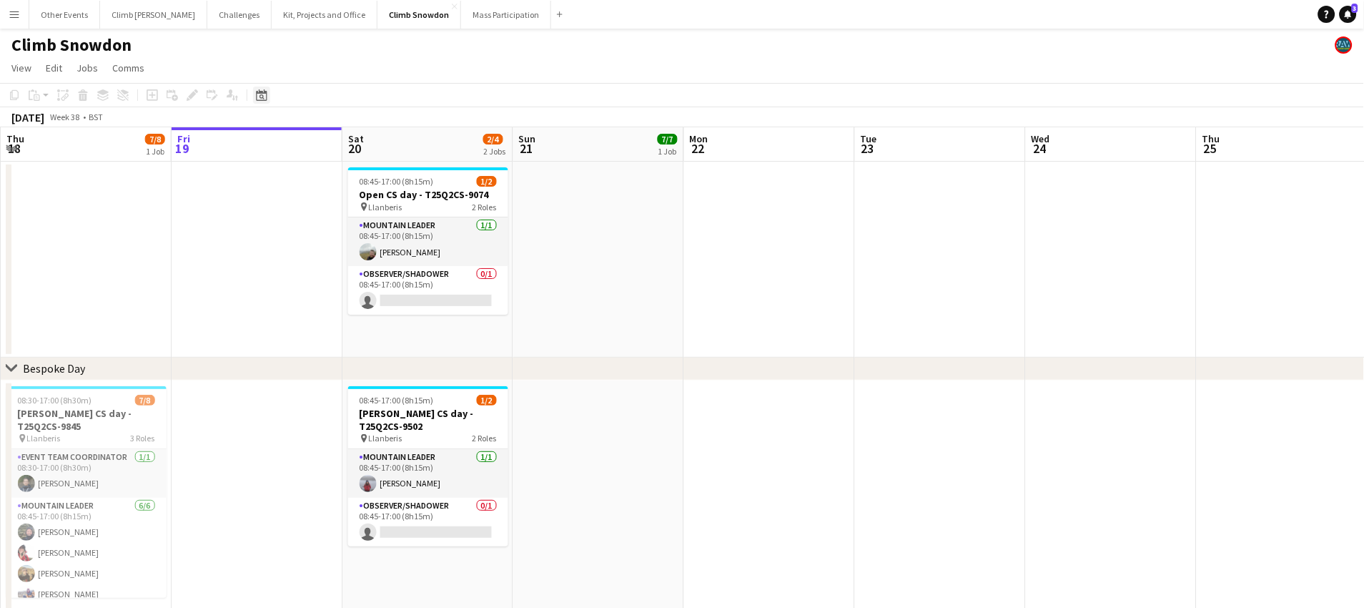
click at [259, 92] on icon at bounding box center [261, 94] width 11 height 11
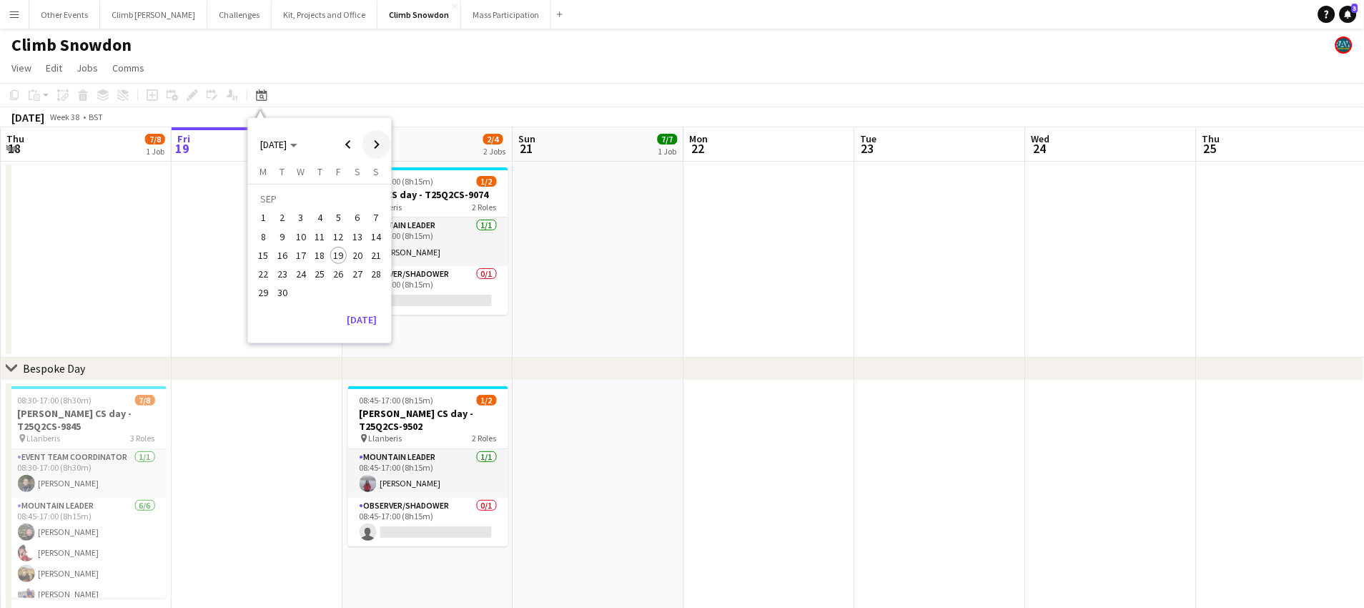
click at [378, 143] on span "Next month" at bounding box center [376, 144] width 29 height 29
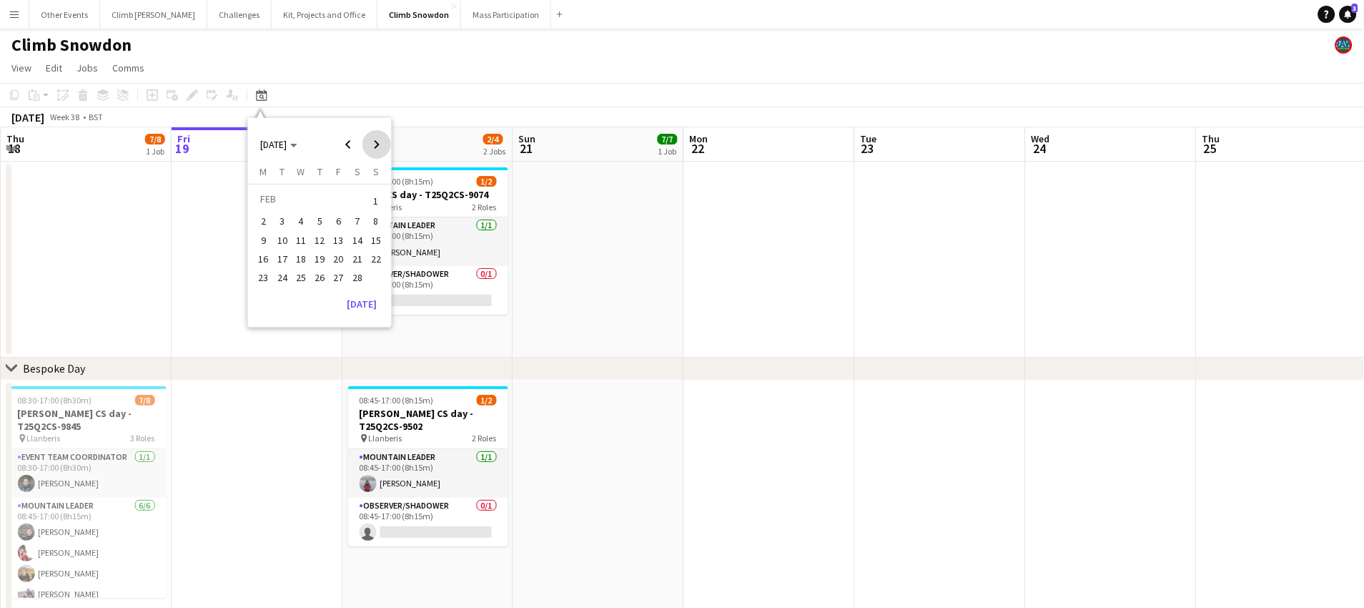
click at [378, 143] on span "Next month" at bounding box center [376, 144] width 29 height 29
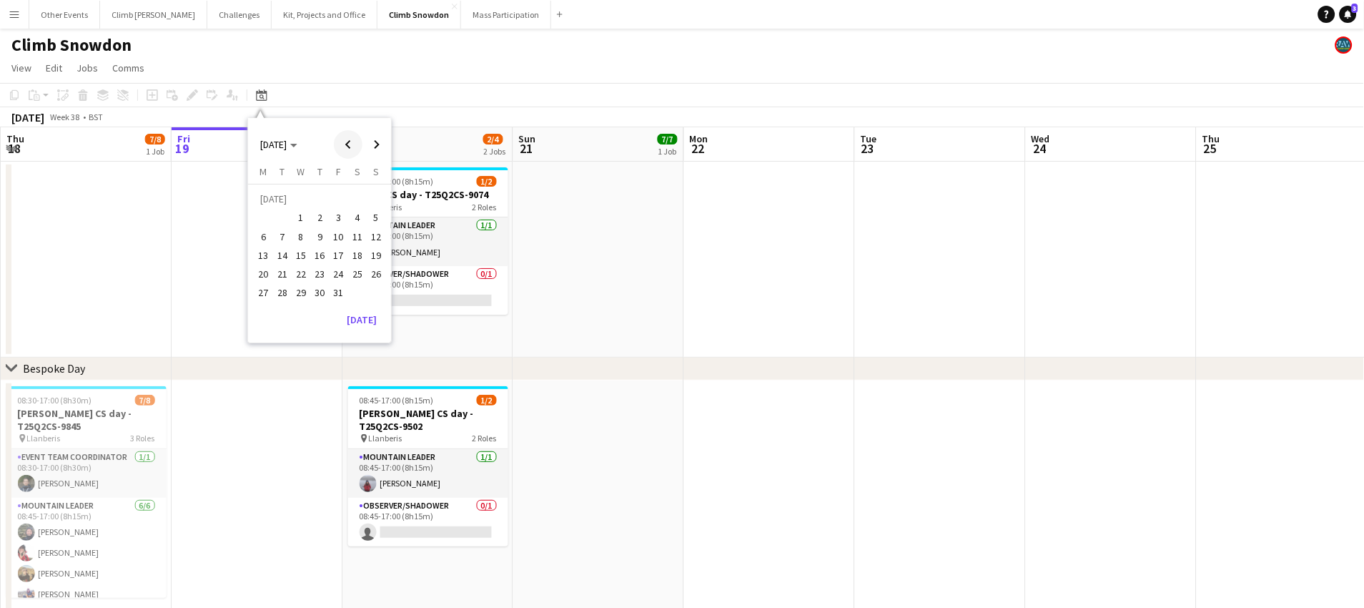
click at [354, 142] on span "Previous month" at bounding box center [348, 144] width 29 height 29
click at [264, 272] on span "22" at bounding box center [263, 273] width 17 height 17
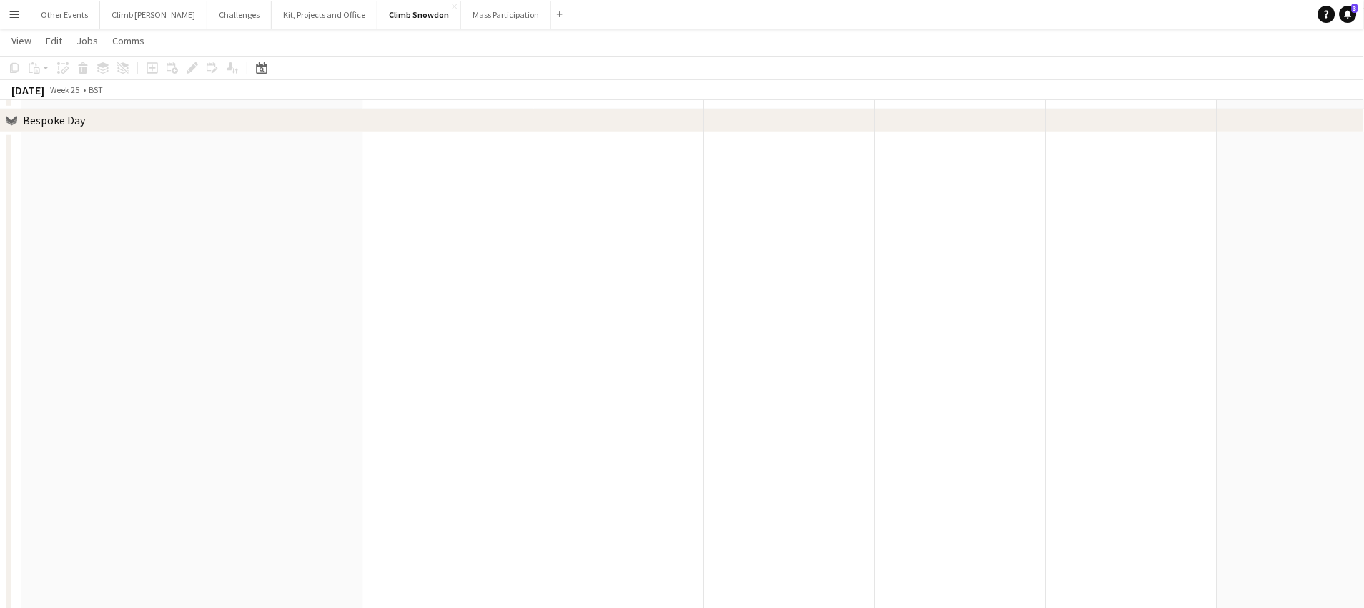
scroll to position [0, 0]
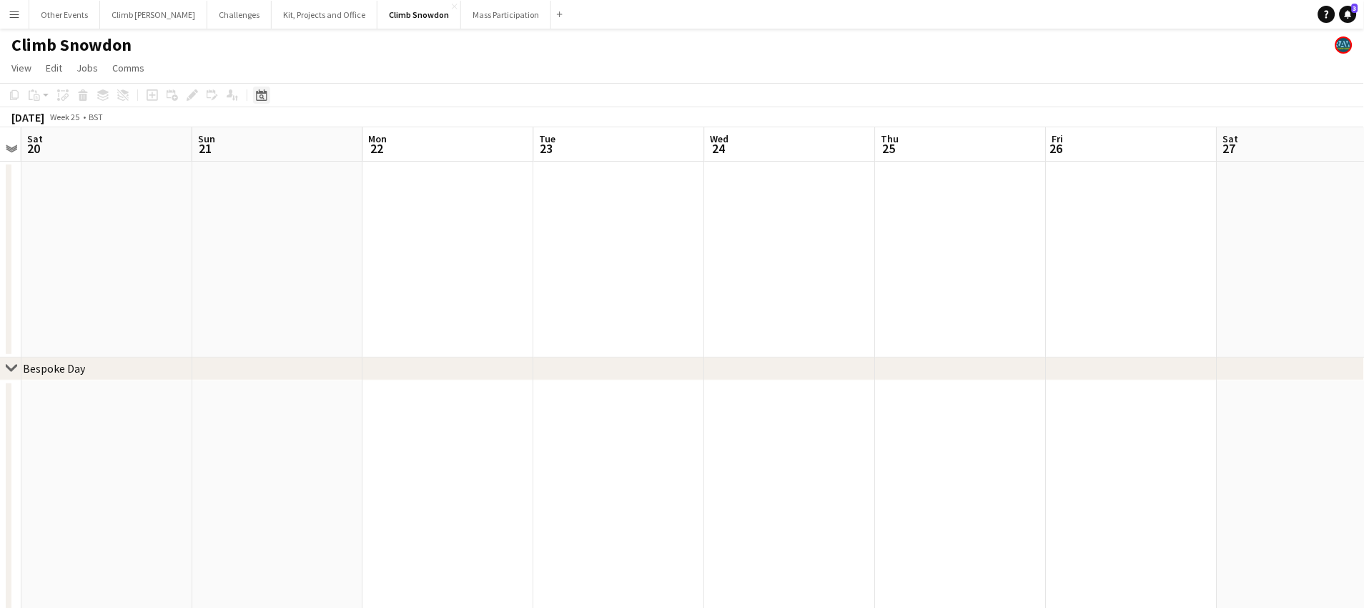
click at [253, 99] on div "Date picker" at bounding box center [261, 95] width 17 height 17
click at [350, 141] on span "Previous month" at bounding box center [348, 144] width 29 height 29
click at [359, 251] on span "23" at bounding box center [357, 258] width 17 height 17
click at [50, 13] on button "Other Events Close" at bounding box center [64, 15] width 71 height 28
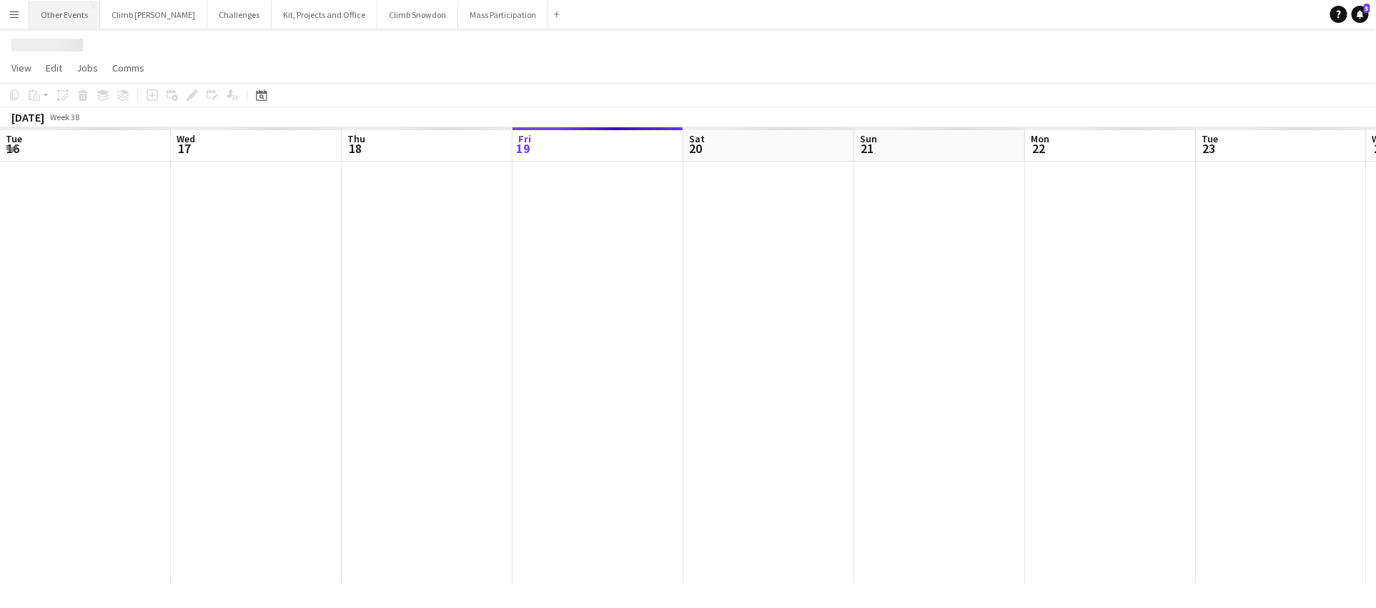
scroll to position [0, 341]
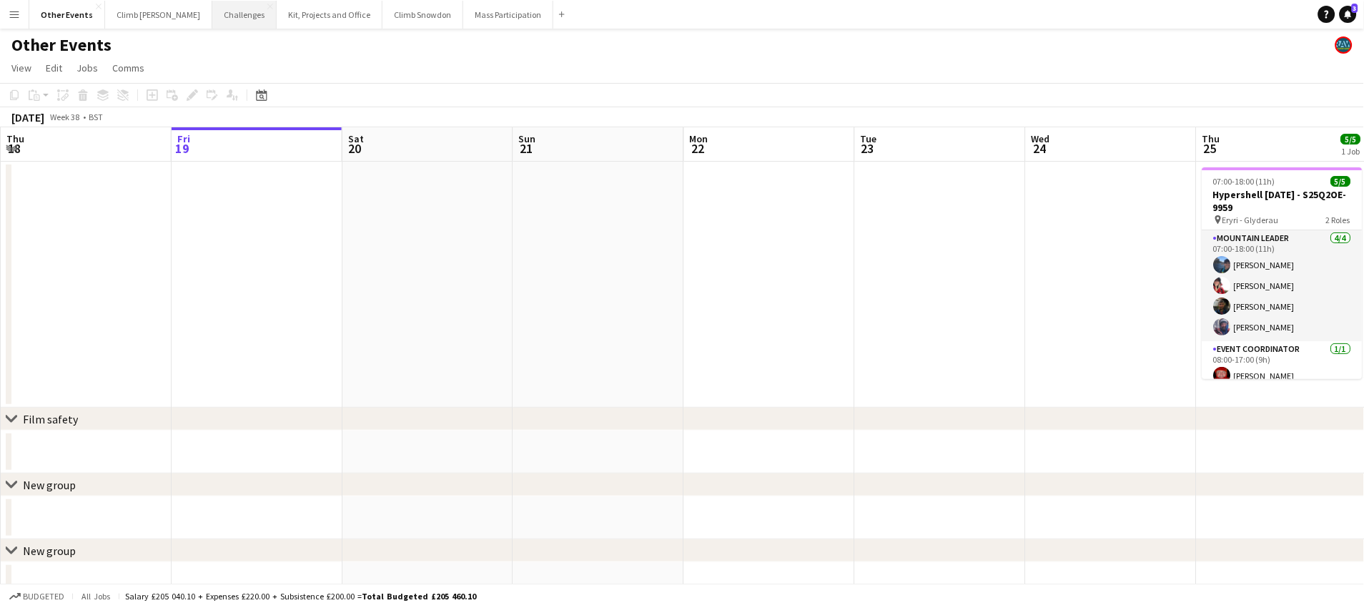
click at [212, 15] on button "Challenges Close" at bounding box center [244, 15] width 64 height 28
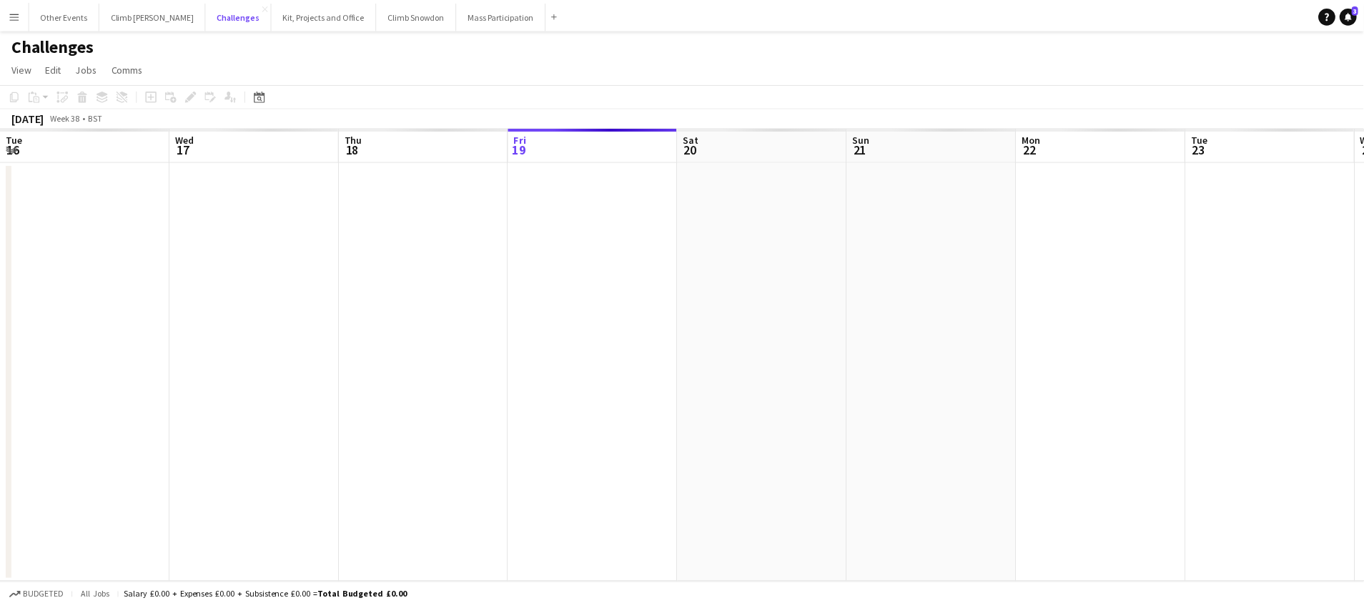
scroll to position [0, 341]
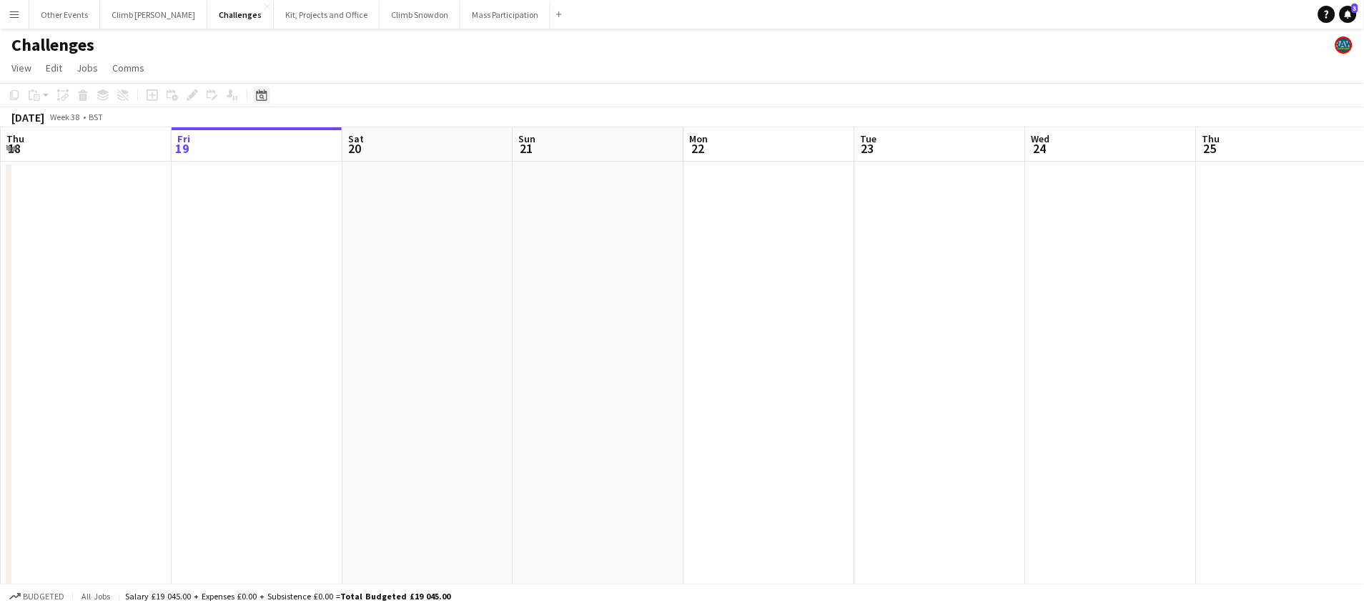
click at [262, 96] on icon at bounding box center [262, 96] width 5 height 5
click at [385, 144] on span "Next month" at bounding box center [376, 144] width 29 height 29
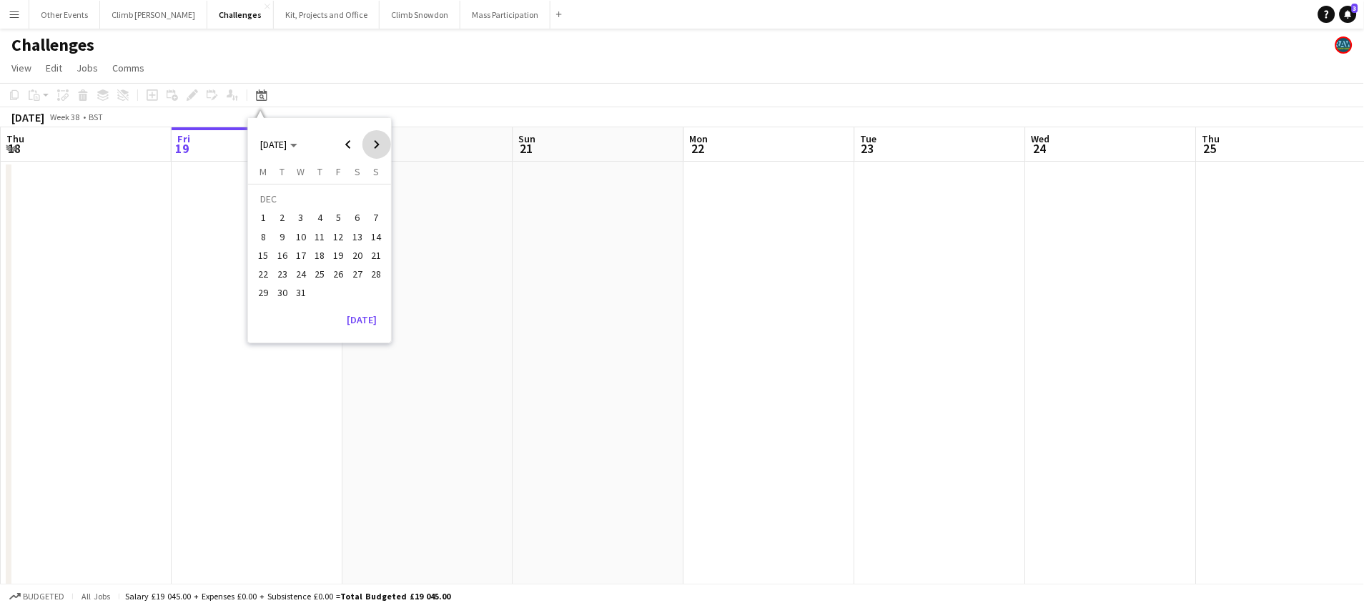
click at [385, 144] on span "Next month" at bounding box center [376, 144] width 29 height 29
click at [355, 218] on span "9" at bounding box center [357, 221] width 17 height 17
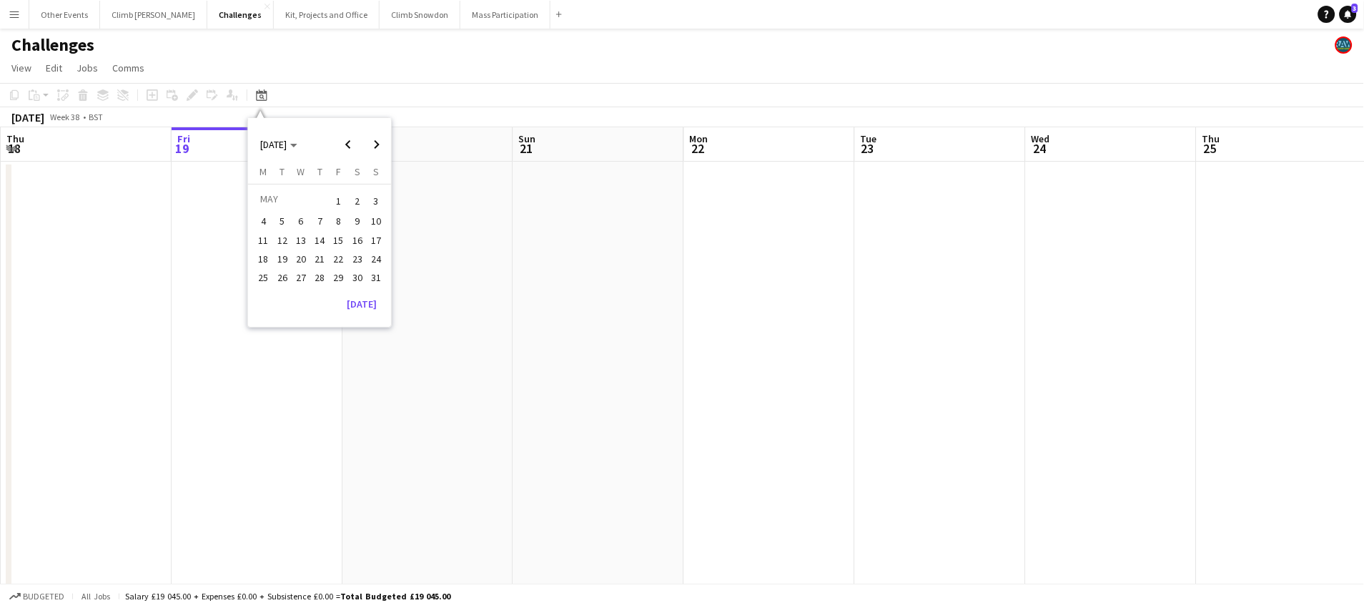
scroll to position [0, 491]
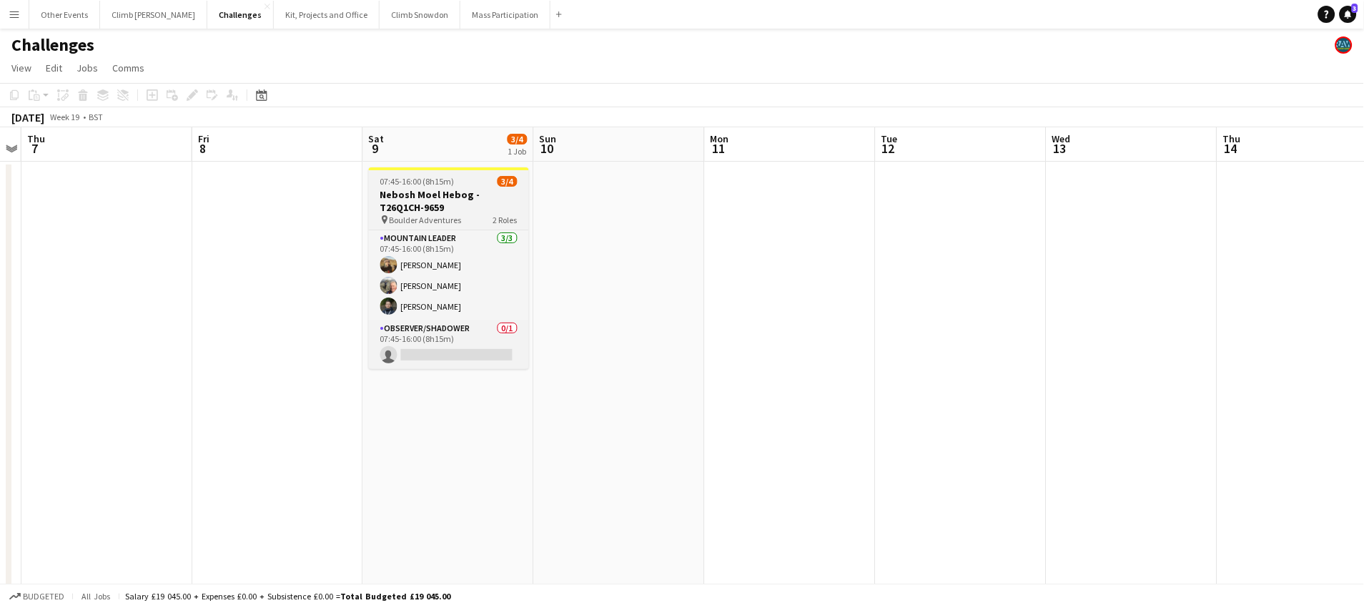
click at [447, 204] on h3 "Nebosh Moel Hebog - T26Q1CH-9659" at bounding box center [449, 201] width 160 height 26
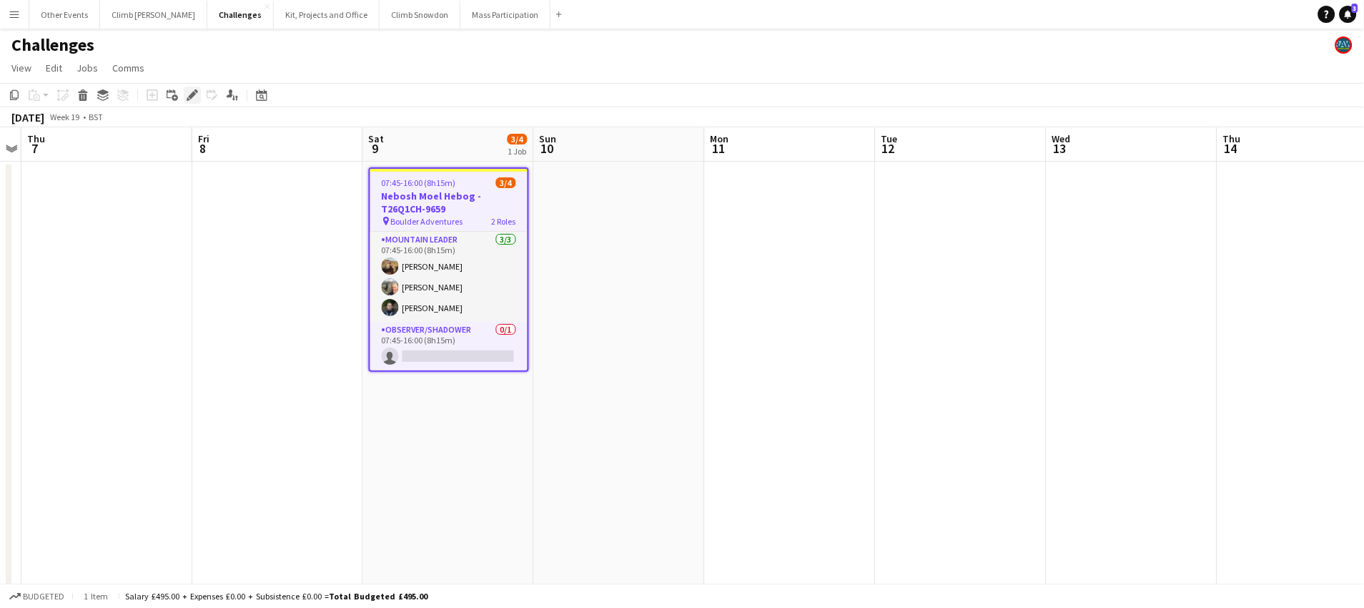
click at [192, 102] on div "Edit" at bounding box center [192, 95] width 17 height 17
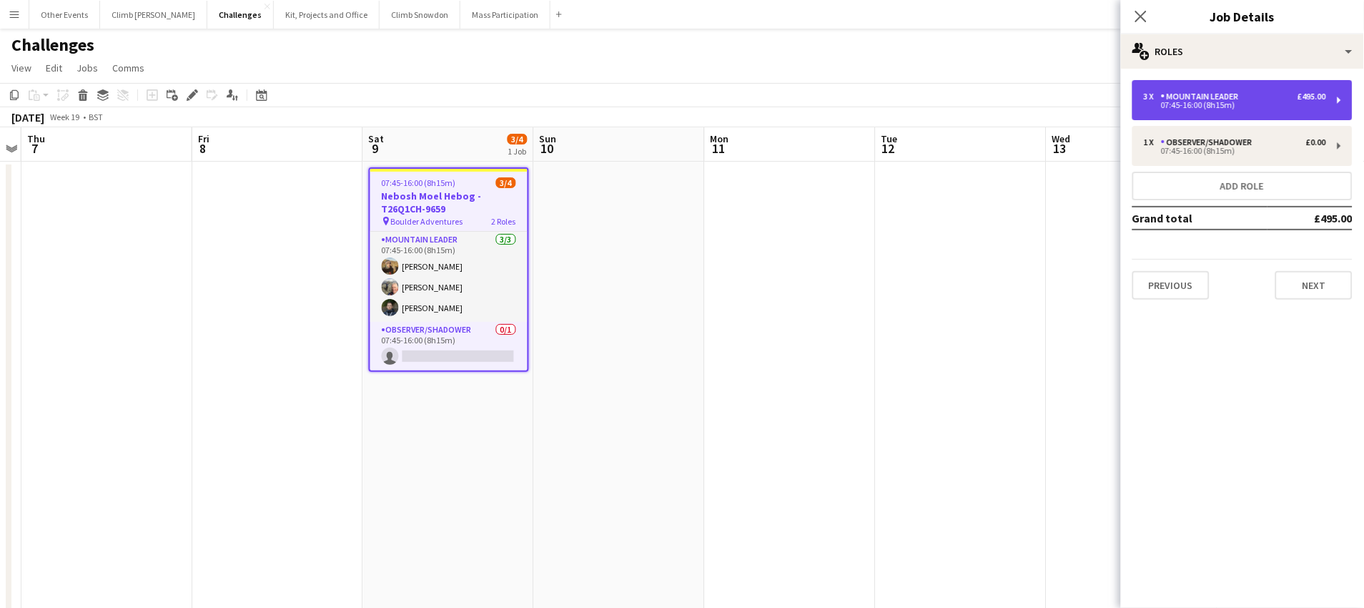
click at [1148, 109] on div "07:45-16:00 (8h15m)" at bounding box center [1235, 105] width 182 height 7
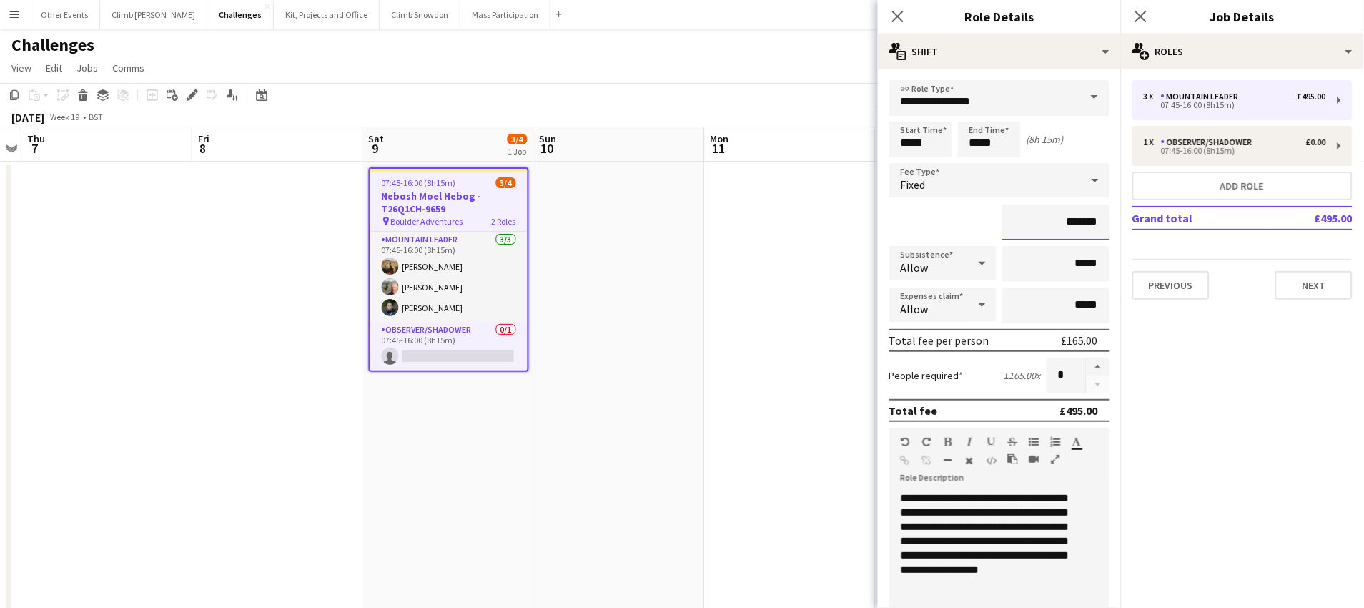
click at [1072, 221] on input "*******" at bounding box center [1055, 222] width 107 height 36
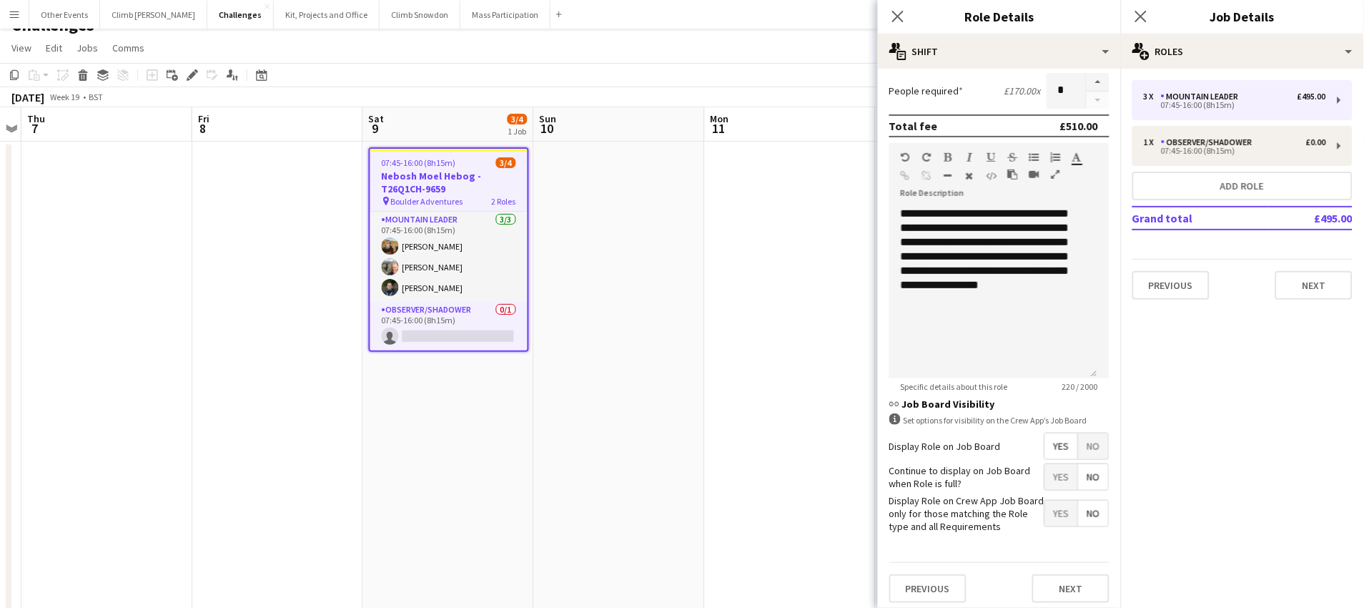
scroll to position [21, 0]
type input "*******"
click at [762, 431] on app-date-cell at bounding box center [790, 472] width 171 height 665
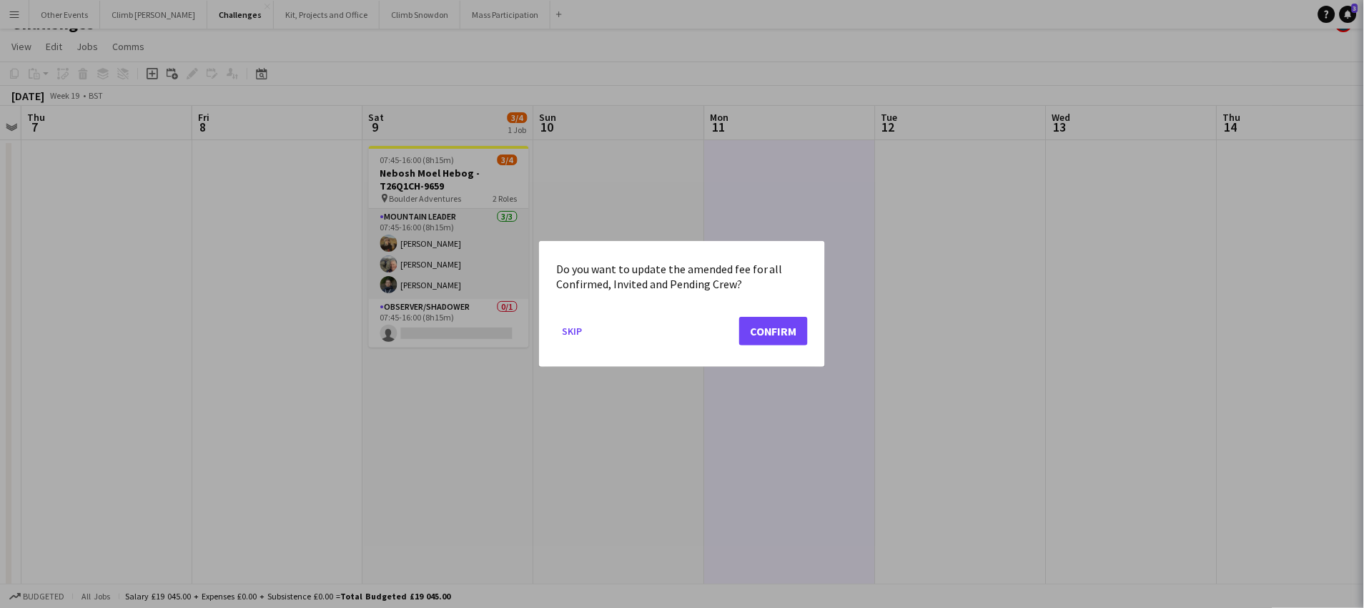
scroll to position [0, 0]
click at [802, 320] on button "Confirm" at bounding box center [773, 331] width 69 height 29
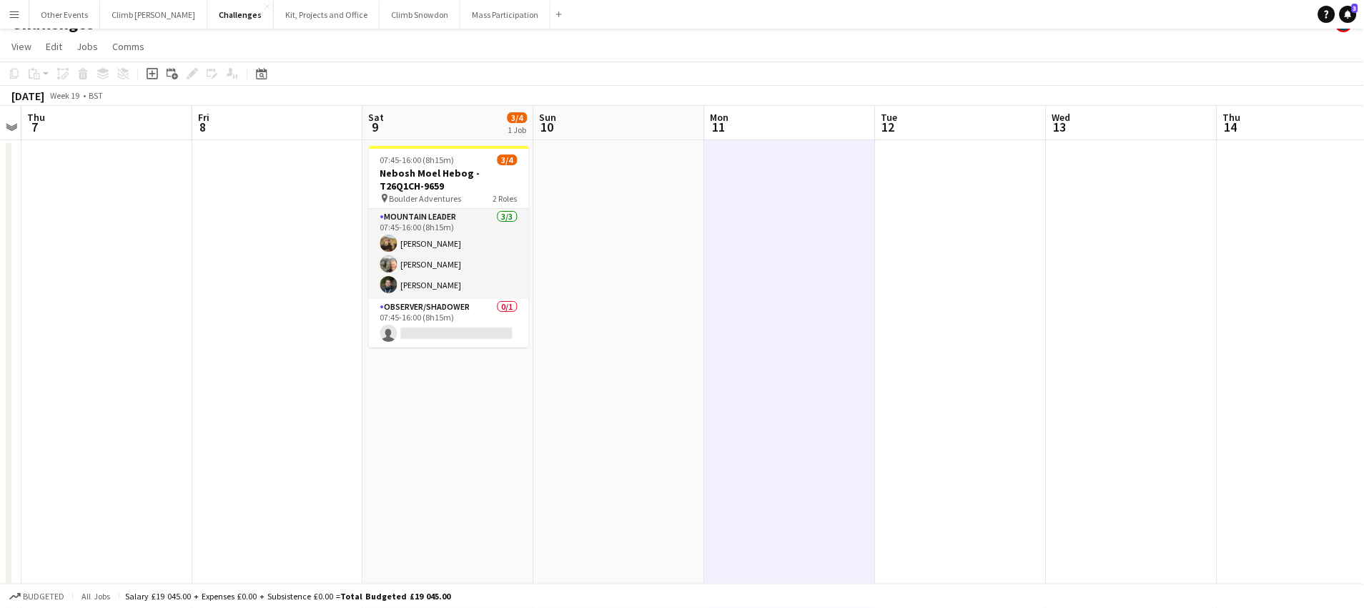
scroll to position [21, 0]
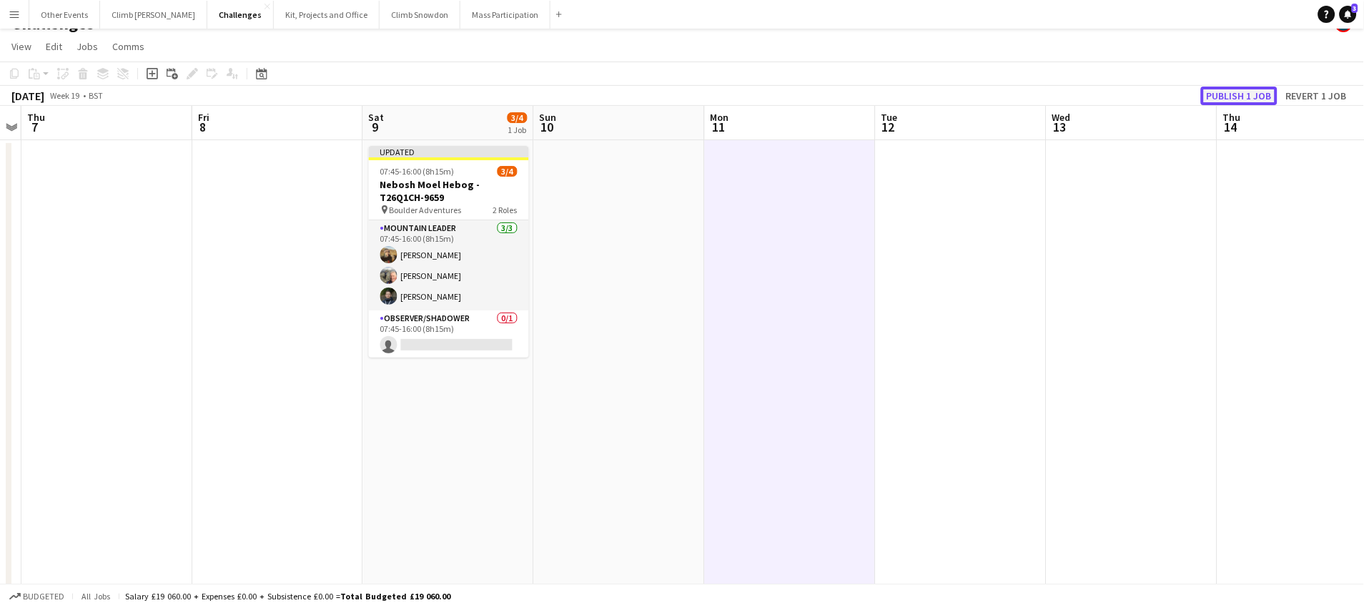
click at [1148, 95] on button "Publish 1 job" at bounding box center [1239, 96] width 77 height 19
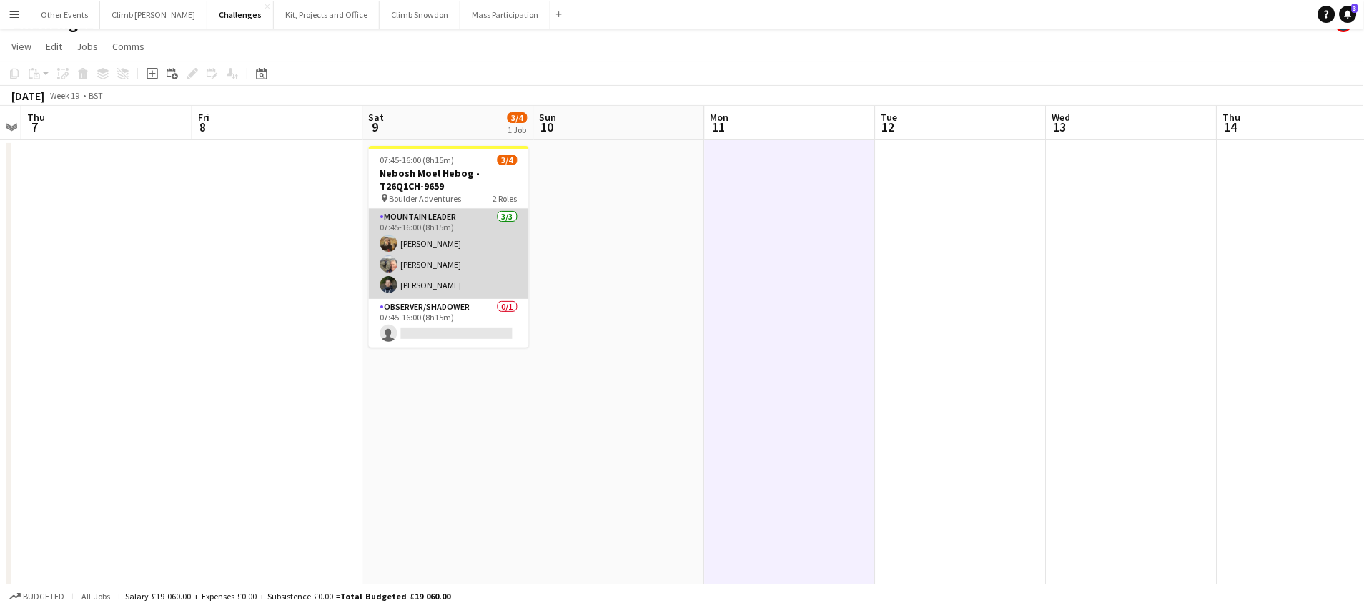
drag, startPoint x: 435, startPoint y: 237, endPoint x: 435, endPoint y: 211, distance: 25.7
click at [435, 237] on app-card-role "Mountain Leader [DATE] 07:45-16:00 (8h15m) [PERSON_NAME] [PERSON_NAME] [PERSON_…" at bounding box center [449, 254] width 160 height 90
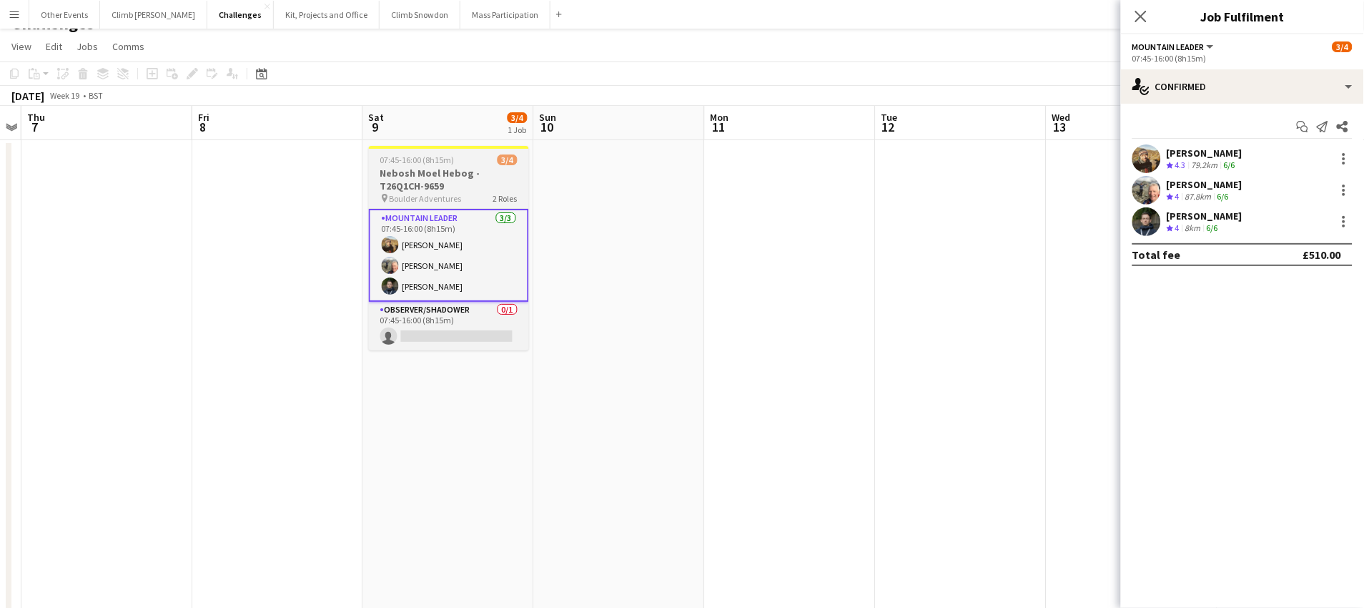
click at [443, 190] on h3 "Nebosh Moel Hebog - T26Q1CH-9659" at bounding box center [449, 180] width 160 height 26
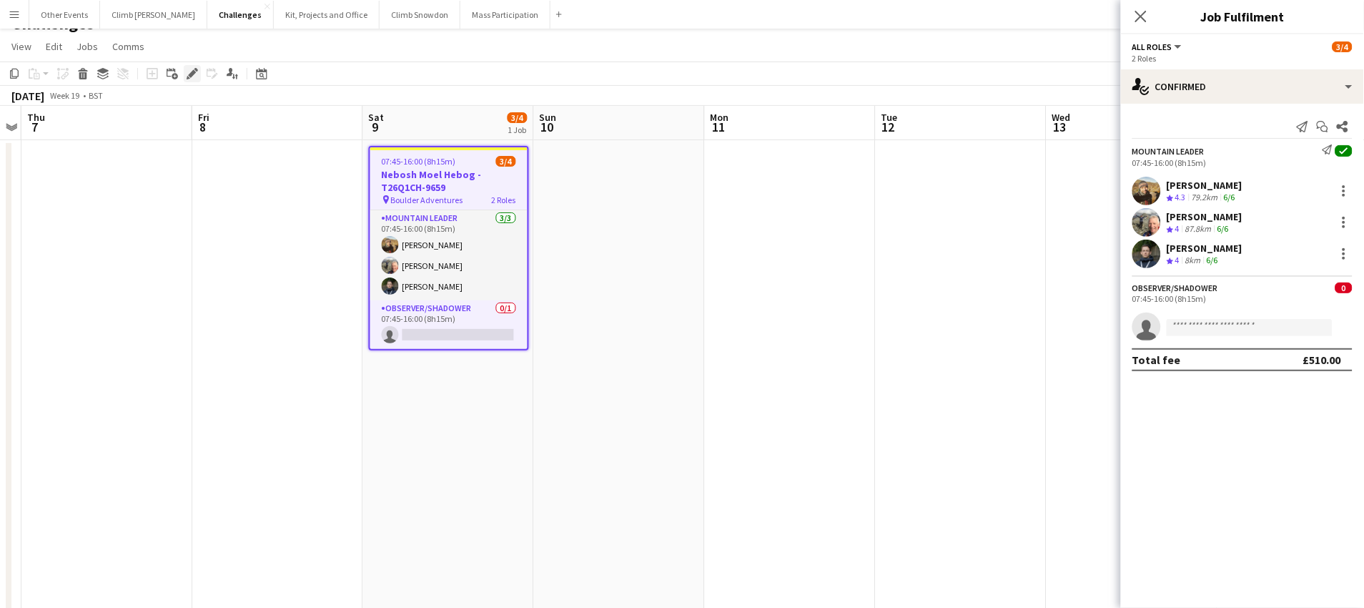
click at [190, 77] on icon "Edit" at bounding box center [192, 73] width 11 height 11
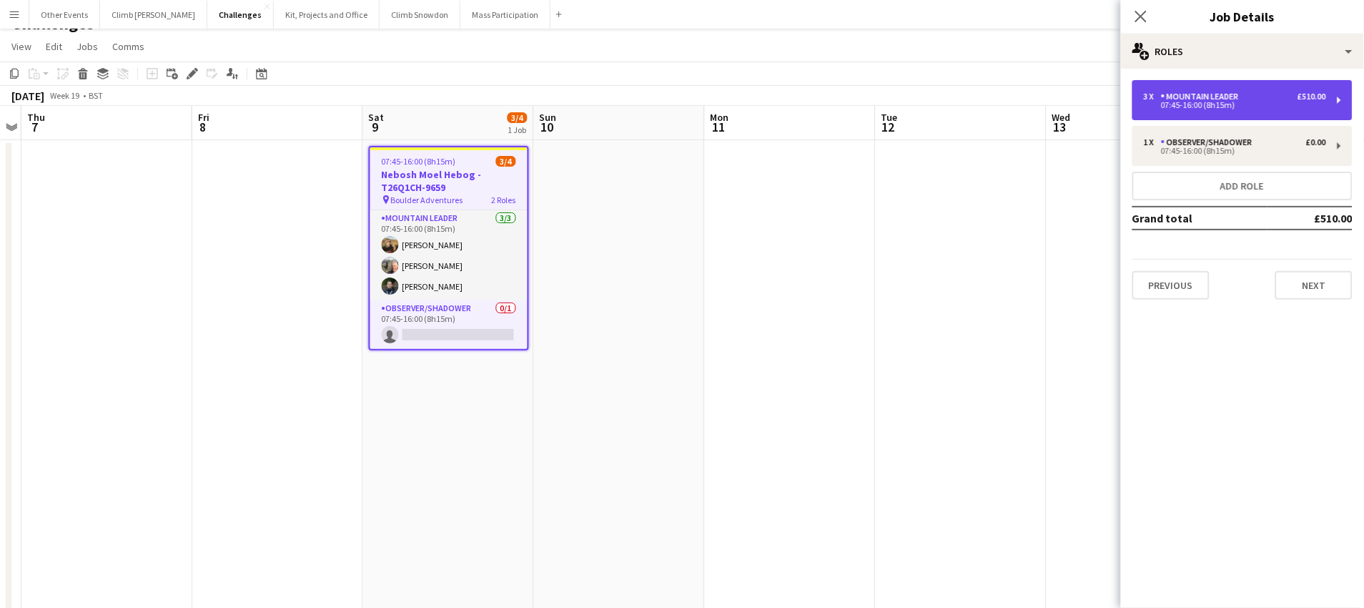
click at [1148, 104] on div "07:45-16:00 (8h15m)" at bounding box center [1235, 105] width 182 height 7
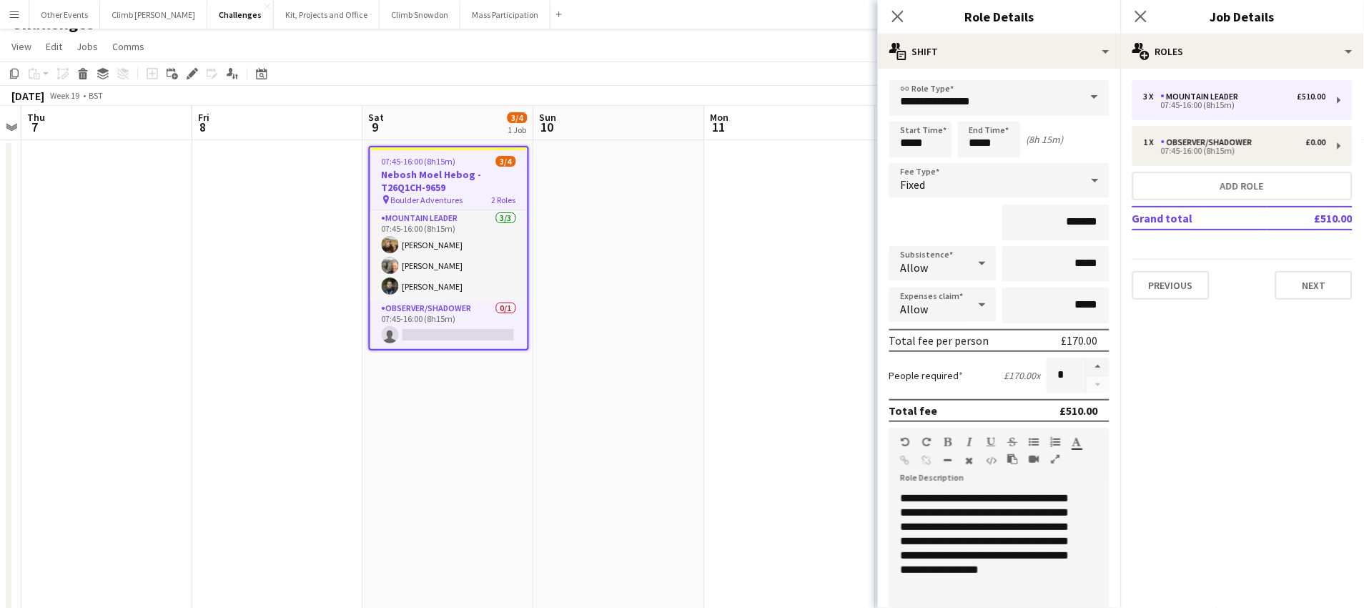
click at [719, 433] on app-date-cell at bounding box center [790, 472] width 171 height 665
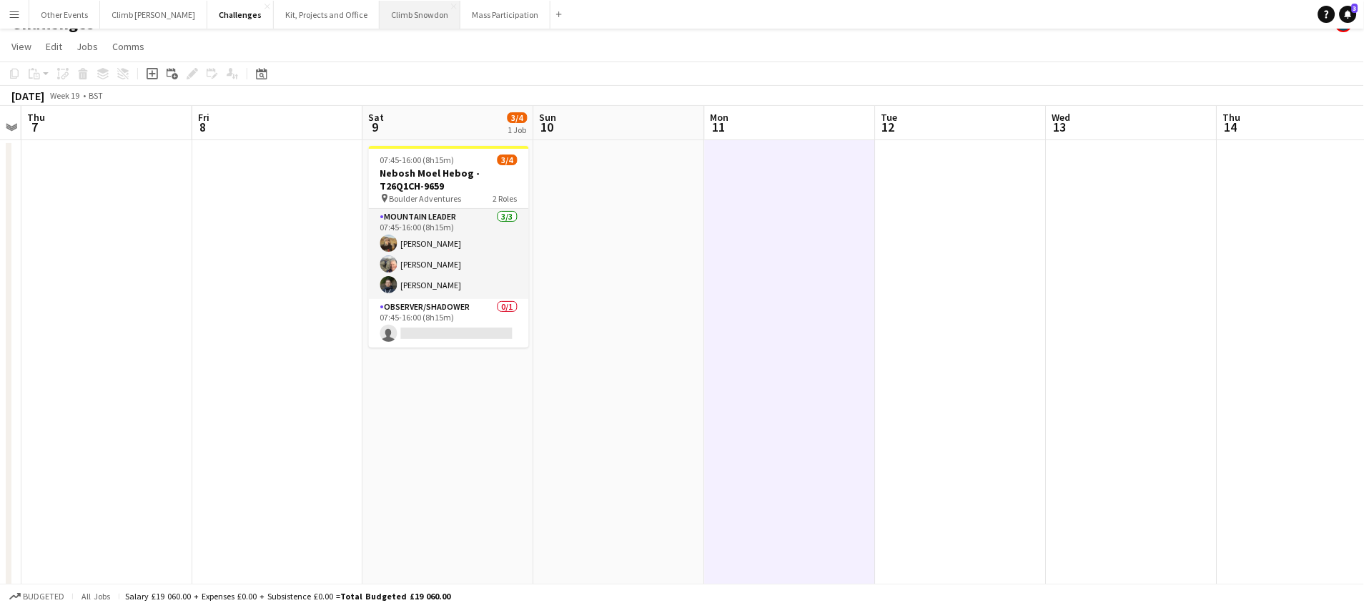
click at [380, 17] on button "Climb Snowdon Close" at bounding box center [420, 15] width 81 height 28
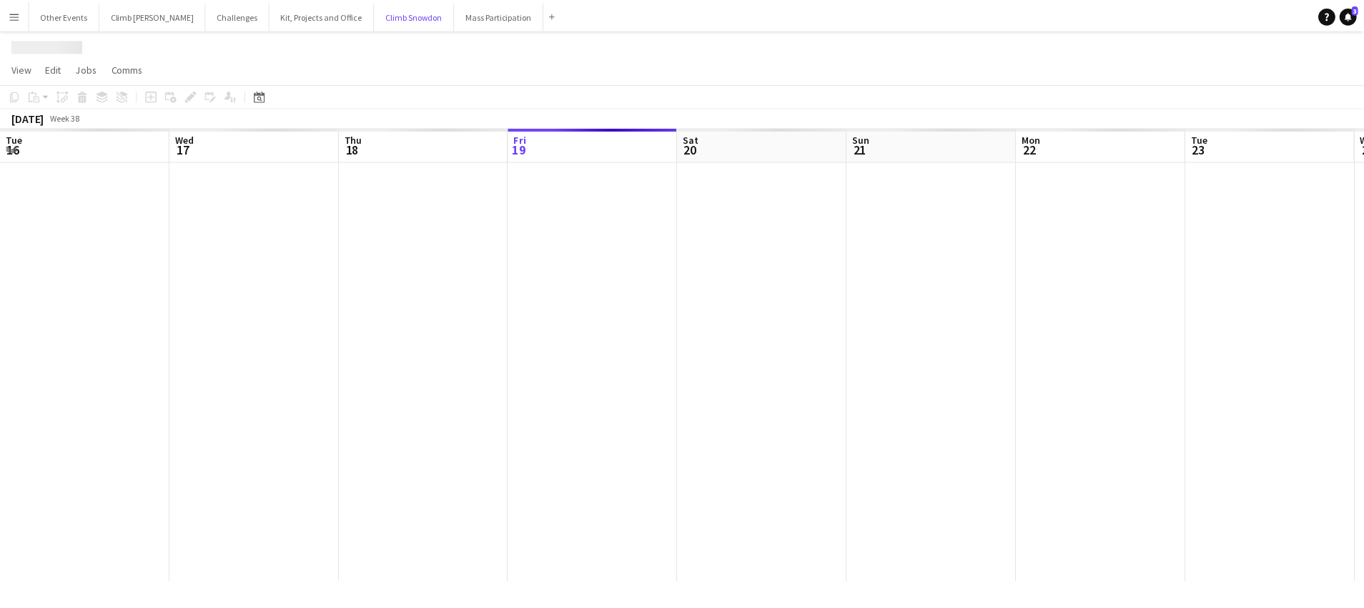
scroll to position [0, 341]
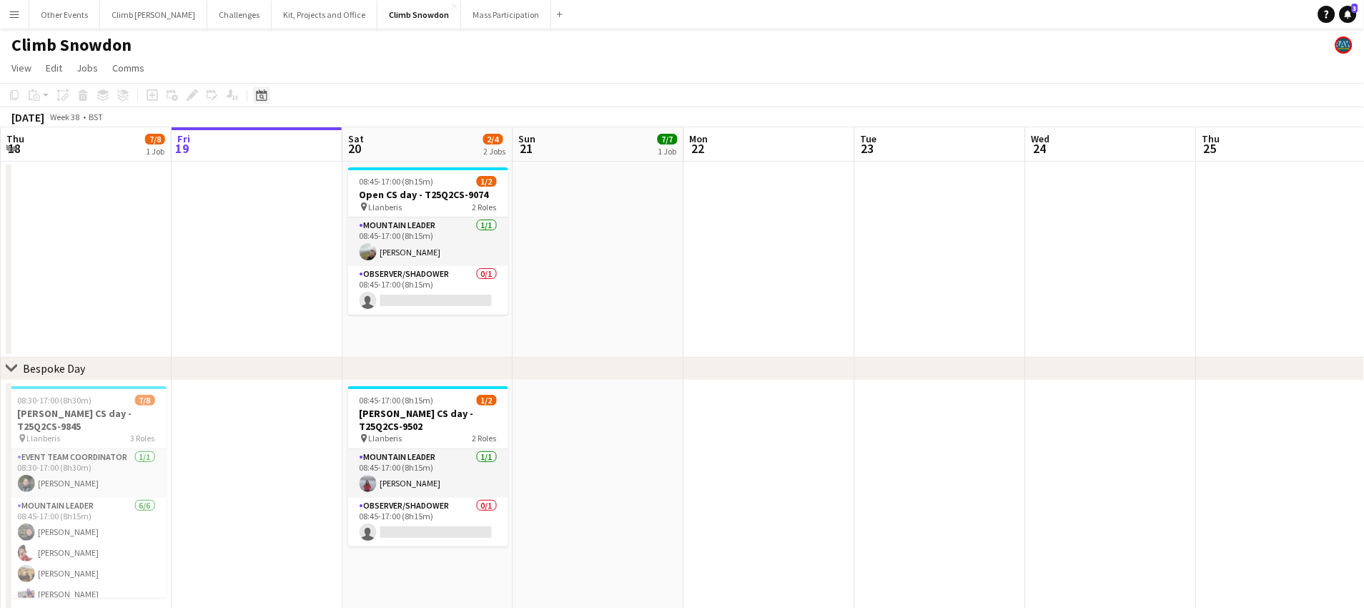
click at [259, 95] on icon "Date picker" at bounding box center [261, 94] width 11 height 11
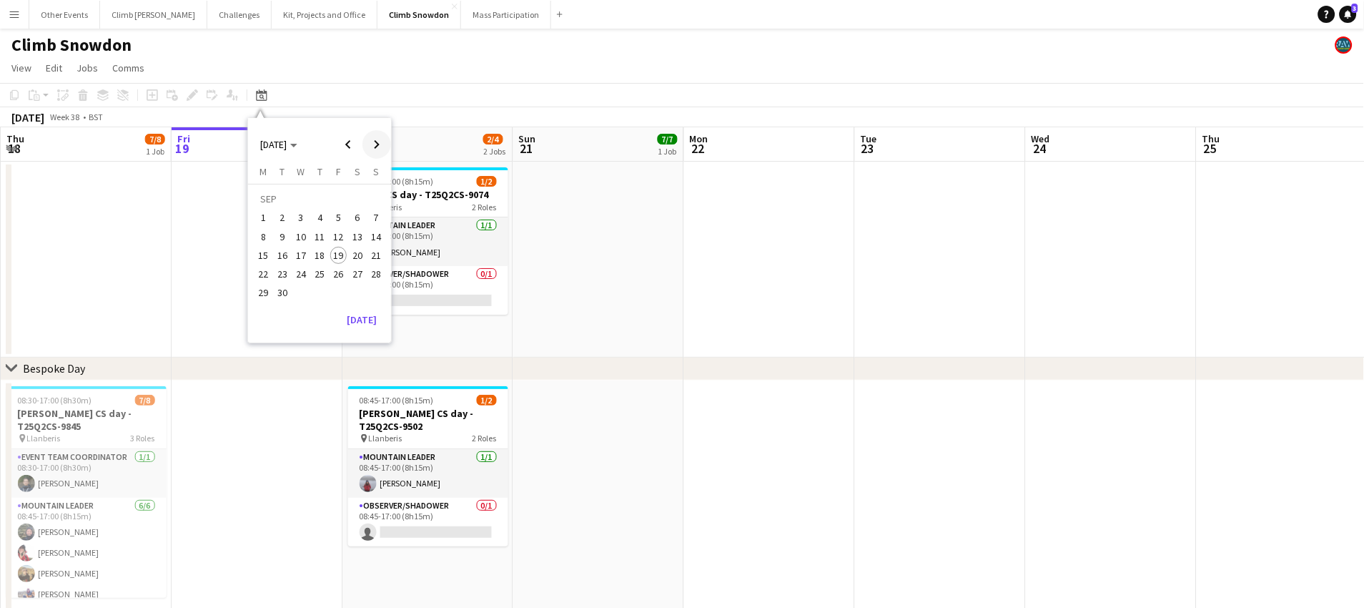
click at [373, 141] on span "Next month" at bounding box center [376, 144] width 29 height 29
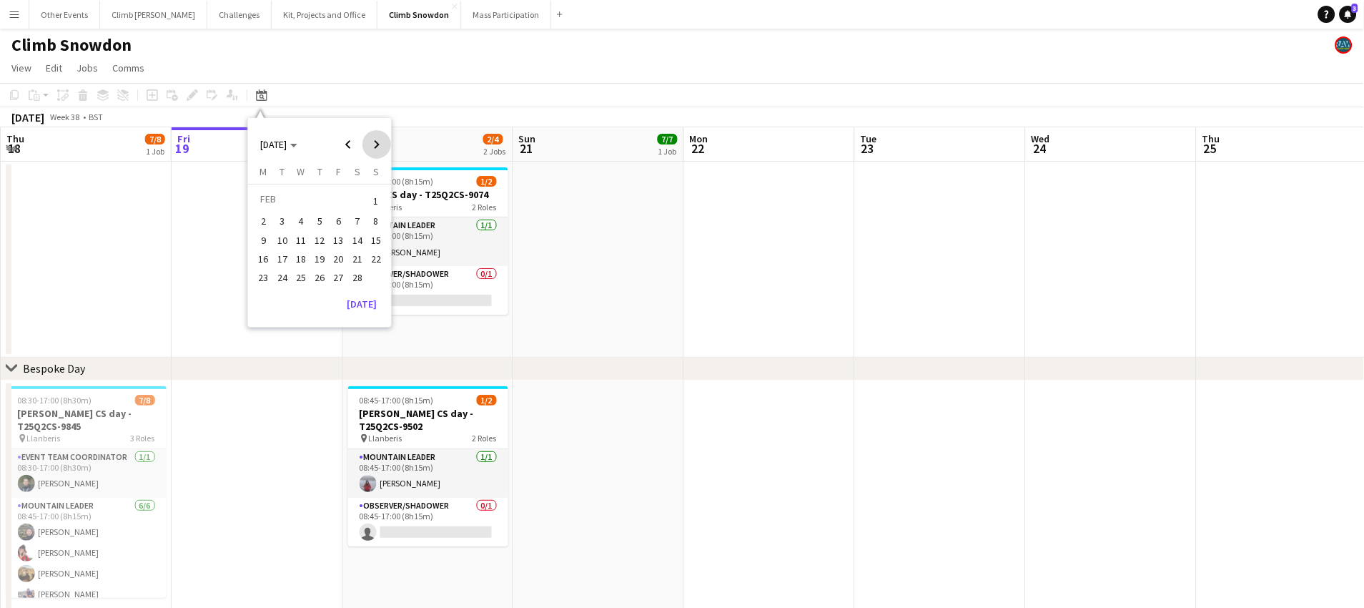
click at [373, 141] on span "Next month" at bounding box center [376, 144] width 29 height 29
click at [348, 216] on button "9" at bounding box center [357, 221] width 19 height 19
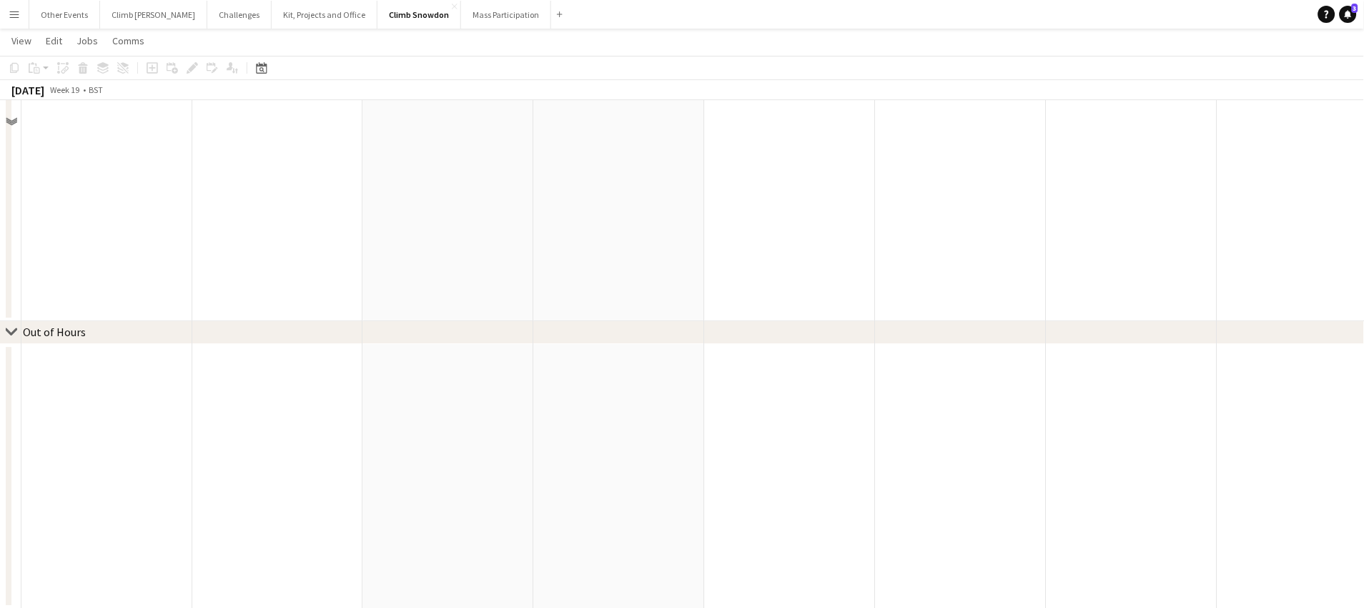
scroll to position [0, 0]
